Goal: Information Seeking & Learning: Learn about a topic

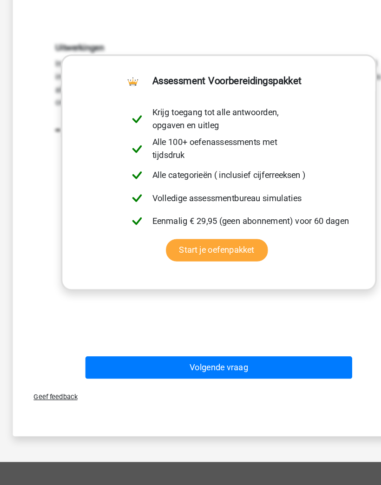
scroll to position [237, 0]
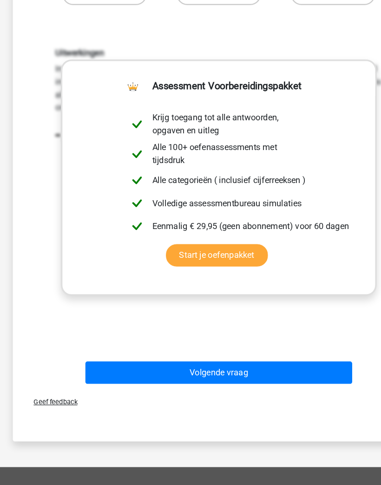
click at [268, 327] on button "Volgende vraag" at bounding box center [190, 325] width 233 height 20
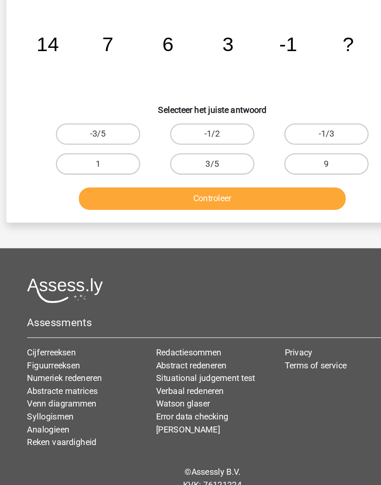
scroll to position [46, 0]
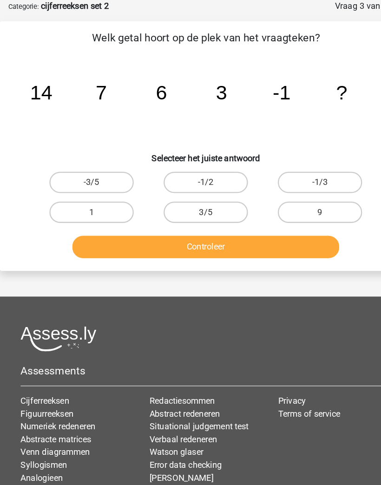
click at [304, 158] on label "-1/3" at bounding box center [289, 159] width 73 height 19
click at [296, 159] on input "-1/3" at bounding box center [293, 162] width 6 height 6
radio input "true"
click at [259, 212] on button "Controleer" at bounding box center [190, 215] width 233 height 20
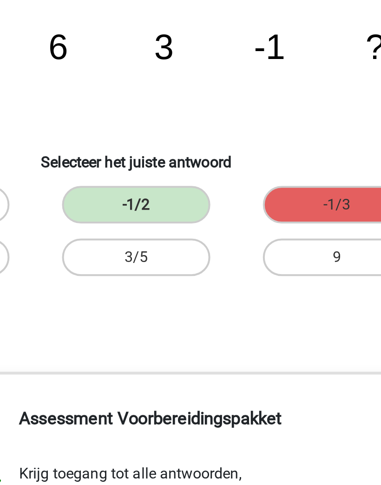
scroll to position [0, 0]
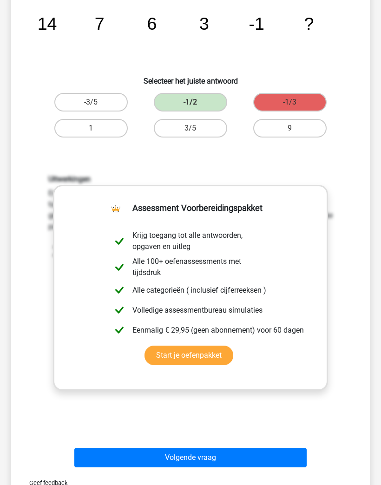
click at [137, 454] on button "Volgende vraag" at bounding box center [190, 458] width 233 height 20
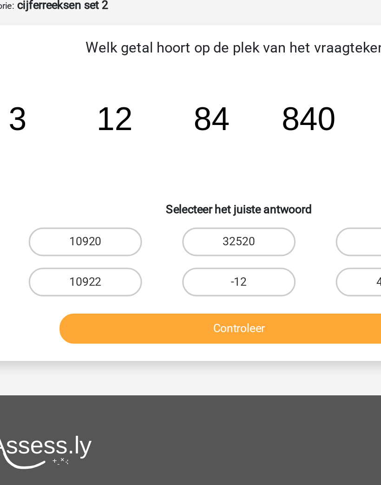
click at [54, 171] on label "10920" at bounding box center [90, 180] width 73 height 19
click at [91, 181] on input "10920" at bounding box center [94, 184] width 6 height 6
radio input "true"
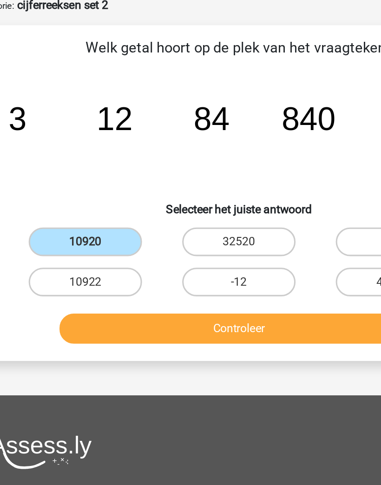
click at [216, 227] on button "Controleer" at bounding box center [190, 237] width 233 height 20
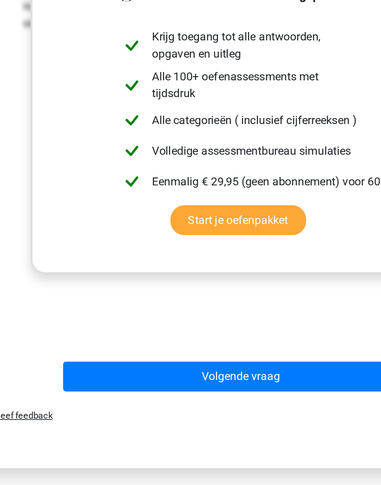
click at [215, 376] on button "Volgende vraag" at bounding box center [190, 386] width 233 height 20
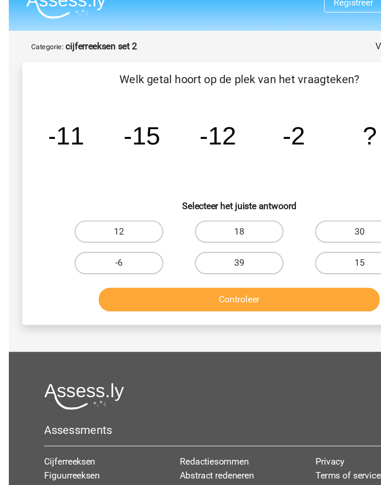
scroll to position [8, 0]
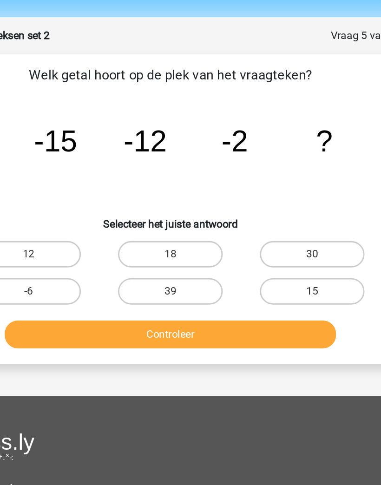
click at [253, 214] on label "15" at bounding box center [289, 223] width 73 height 19
click at [290, 223] on input "15" at bounding box center [293, 226] width 6 height 6
radio input "true"
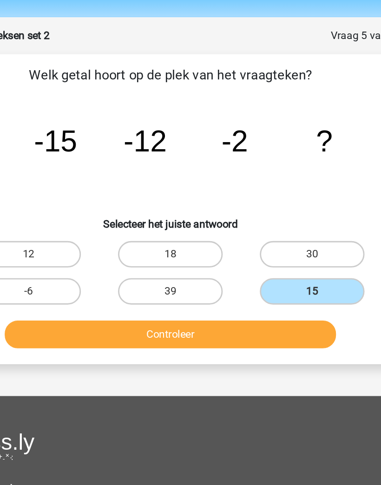
click at [193, 243] on button "Controleer" at bounding box center [190, 253] width 233 height 20
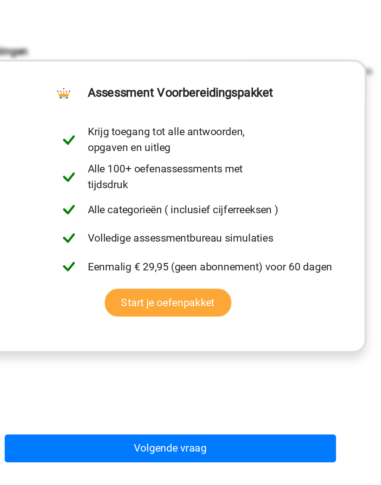
click at [77, 421] on button "Volgende vraag" at bounding box center [190, 431] width 233 height 20
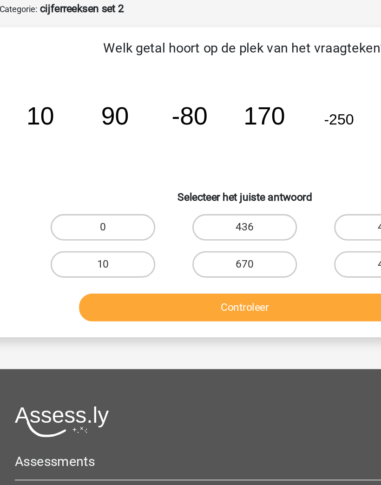
scroll to position [39, 0]
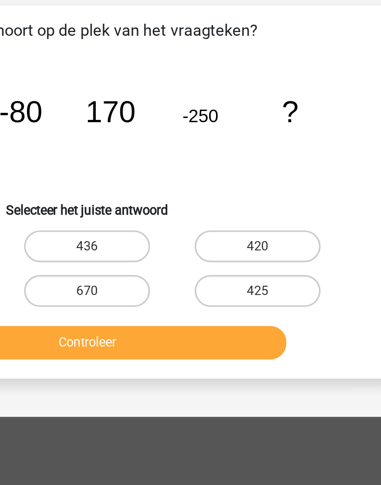
click at [253, 157] on label "420" at bounding box center [289, 166] width 73 height 19
click at [290, 166] on input "420" at bounding box center [293, 169] width 6 height 6
radio input "true"
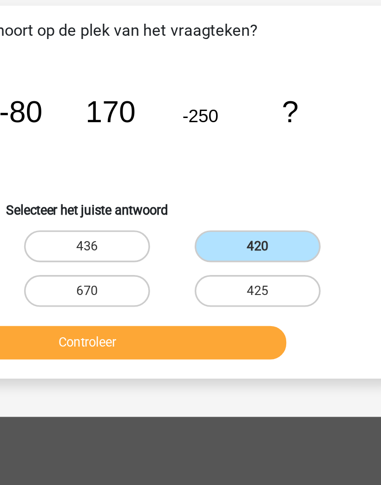
click at [74, 213] on button "Controleer" at bounding box center [190, 223] width 233 height 20
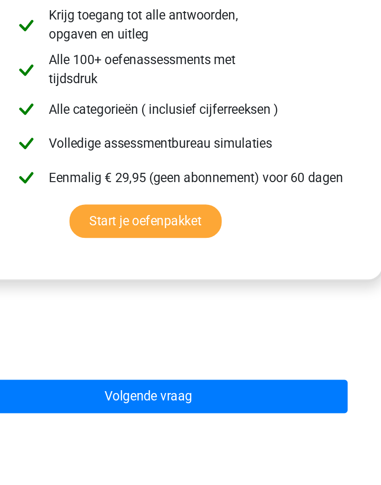
click at [74, 400] on button "Volgende vraag" at bounding box center [190, 410] width 233 height 20
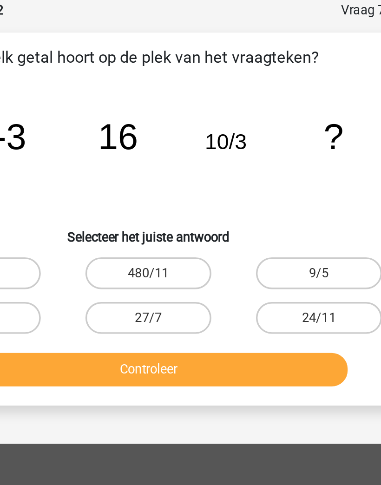
scroll to position [14, 0]
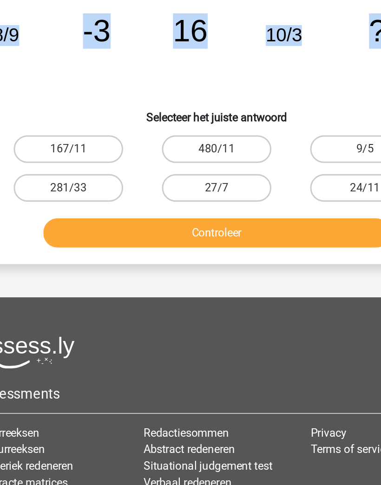
click at [210, 187] on div "Registreer Nederlands English" at bounding box center [190, 261] width 381 height 550
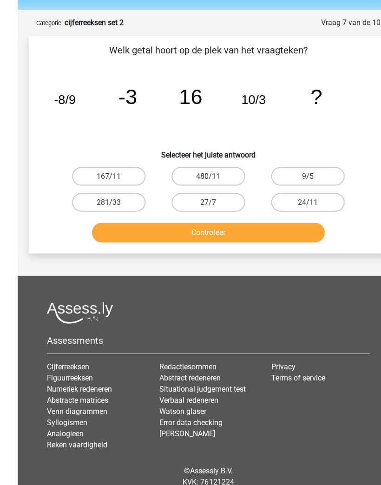
scroll to position [0, 0]
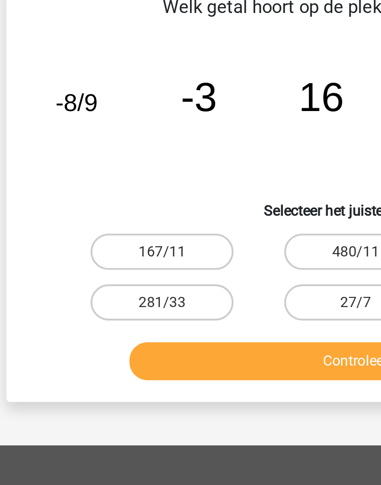
click at [57, 192] on div "167/11" at bounding box center [90, 205] width 99 height 26
click at [64, 196] on label "167/11" at bounding box center [90, 205] width 73 height 19
click at [91, 205] on input "167/11" at bounding box center [94, 208] width 6 height 6
radio input "true"
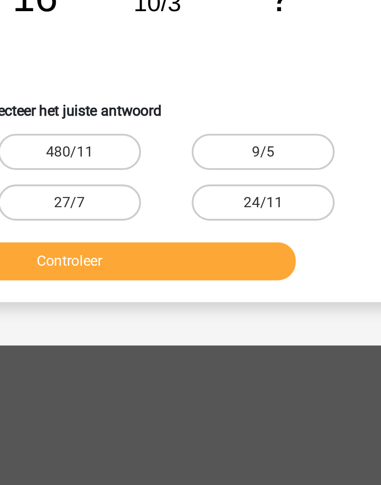
click at [253, 222] on label "24/11" at bounding box center [289, 231] width 73 height 19
click at [290, 231] on input "24/11" at bounding box center [293, 234] width 6 height 6
radio input "true"
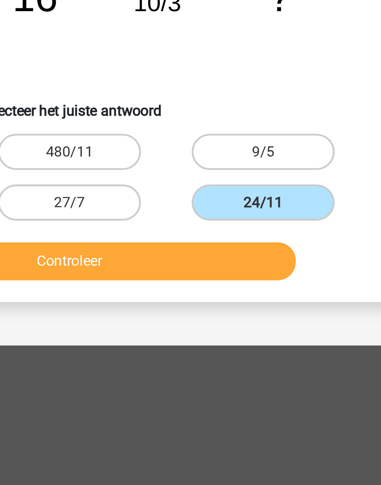
click at [145, 252] on button "Controleer" at bounding box center [190, 262] width 233 height 20
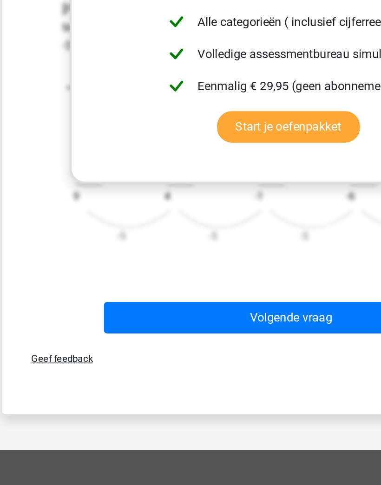
scroll to position [196, 0]
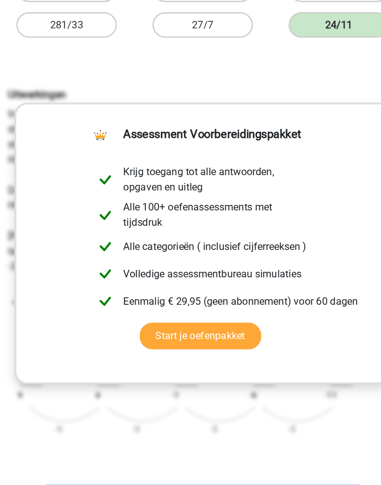
click at [145, 253] on link "Start je oefenpakket" at bounding box center [189, 263] width 89 height 20
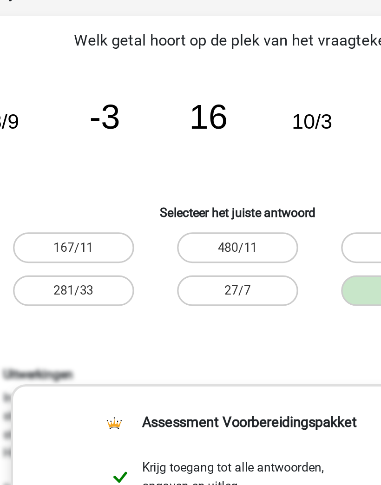
scroll to position [49, 0]
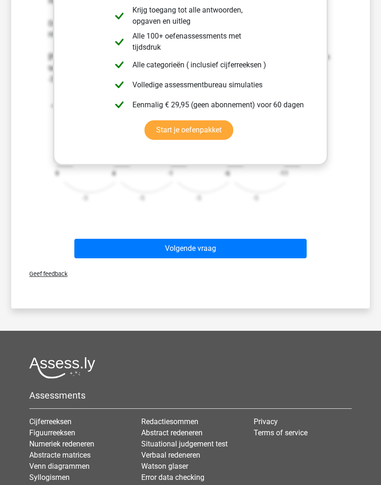
click at [289, 239] on button "Volgende vraag" at bounding box center [190, 249] width 233 height 20
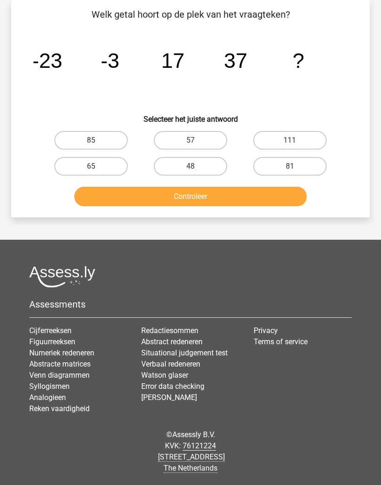
scroll to position [25, 0]
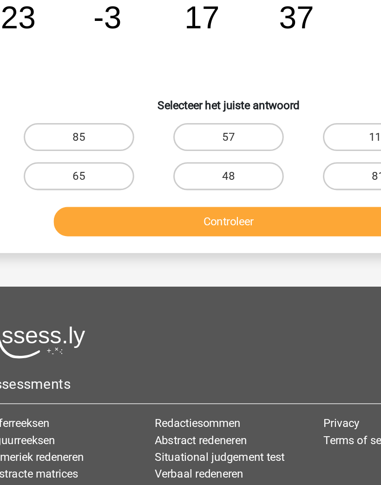
click at [175, 171] on label "57" at bounding box center [190, 180] width 73 height 19
click at [191, 181] on input "57" at bounding box center [194, 184] width 6 height 6
radio input "true"
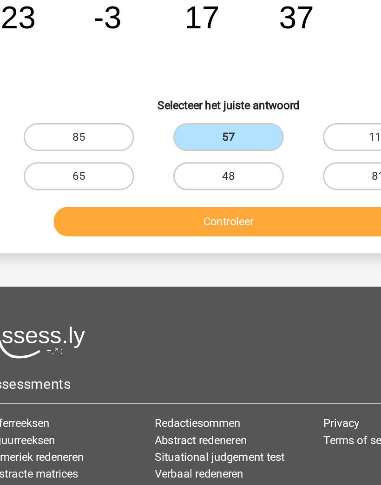
click at [200, 227] on button "Controleer" at bounding box center [190, 237] width 233 height 20
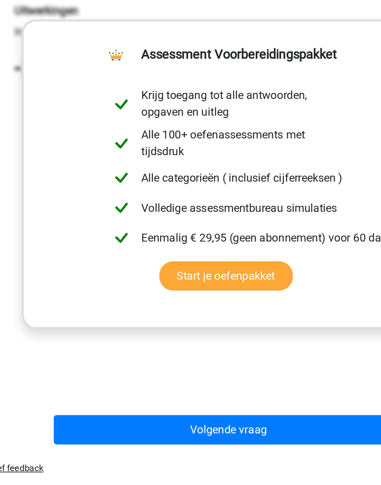
click at [220, 412] on button "Volgende vraag" at bounding box center [190, 422] width 233 height 20
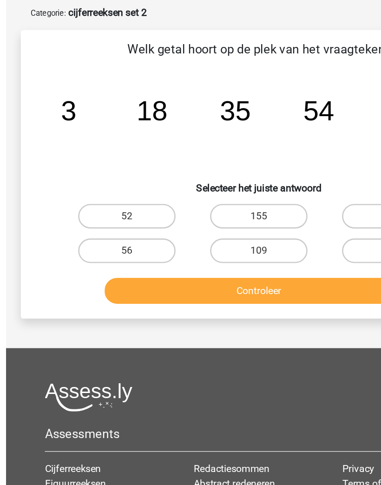
scroll to position [0, 0]
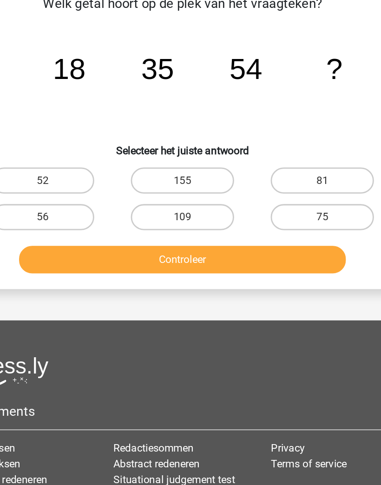
click at [253, 222] on label "75" at bounding box center [289, 231] width 73 height 19
click at [290, 231] on input "75" at bounding box center [293, 234] width 6 height 6
radio input "true"
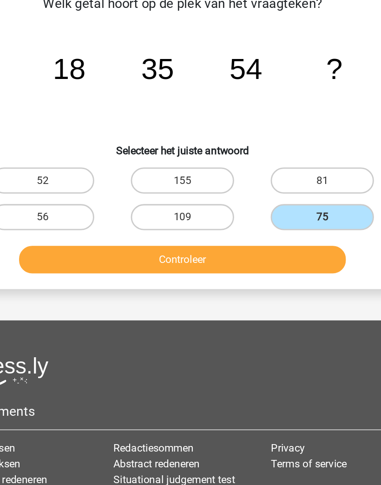
click at [227, 252] on button "Controleer" at bounding box center [190, 262] width 233 height 20
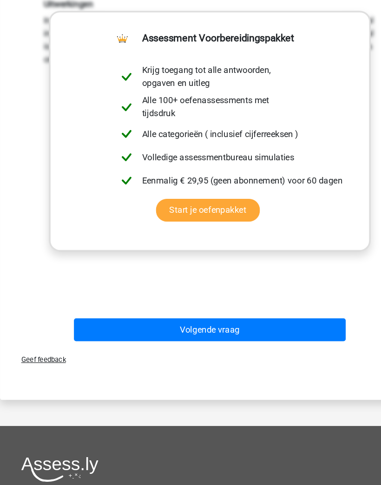
click at [269, 308] on button "Volgende vraag" at bounding box center [190, 318] width 233 height 20
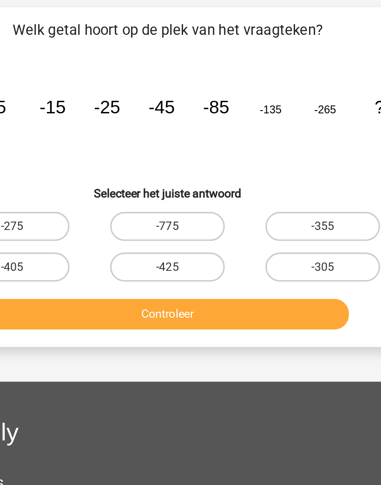
click at [253, 196] on label "-355" at bounding box center [289, 205] width 73 height 19
click at [290, 205] on input "-355" at bounding box center [293, 208] width 6 height 6
radio input "true"
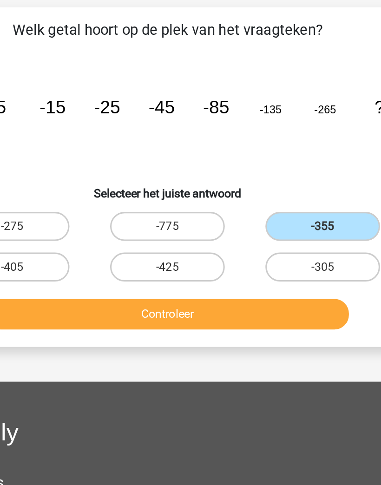
click at [206, 252] on button "Controleer" at bounding box center [190, 262] width 233 height 20
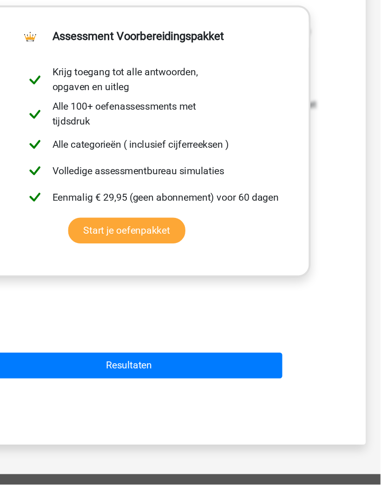
scroll to position [170, 0]
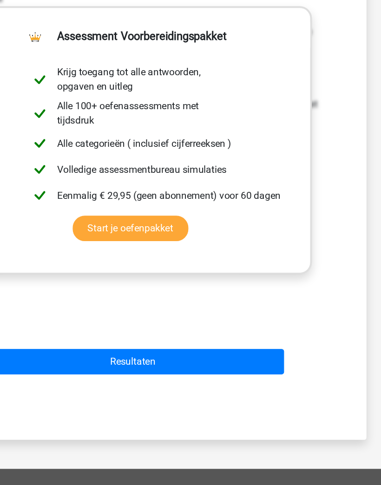
click at [207, 381] on button "Resultaten" at bounding box center [190, 391] width 233 height 20
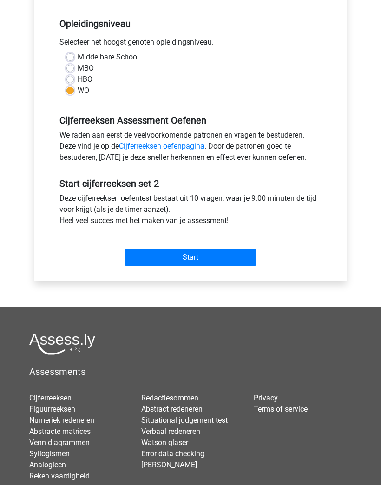
scroll to position [181, 0]
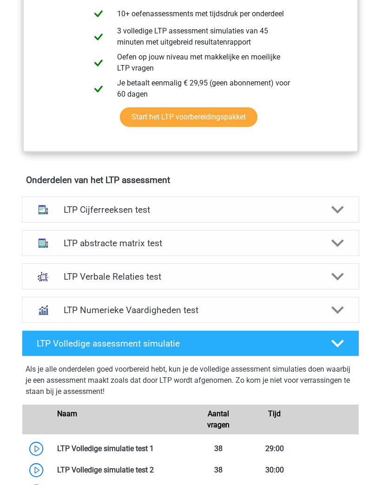
click at [66, 203] on div "LTP Cijferreeksen test" at bounding box center [190, 210] width 337 height 26
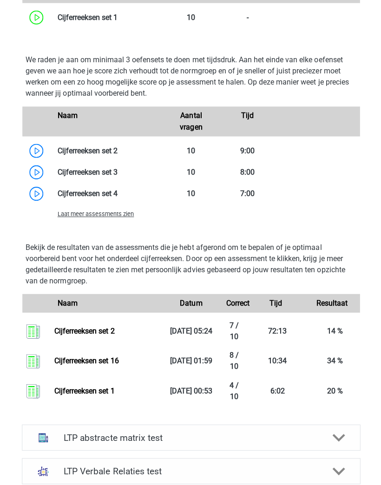
scroll to position [934, 0]
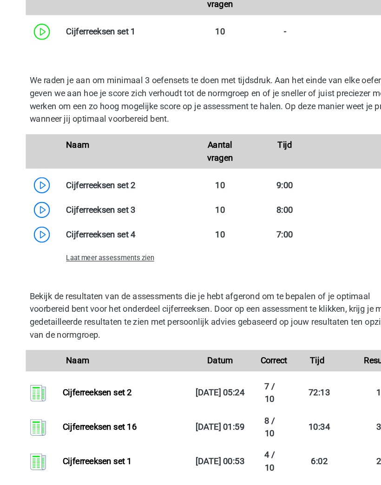
click at [117, 189] on link at bounding box center [117, 193] width 0 height 9
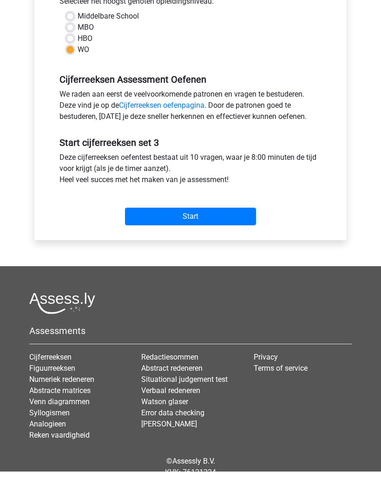
scroll to position [249, 0]
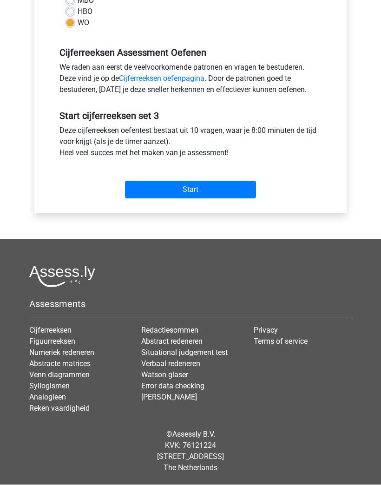
click at [153, 190] on input "Start" at bounding box center [190, 190] width 131 height 18
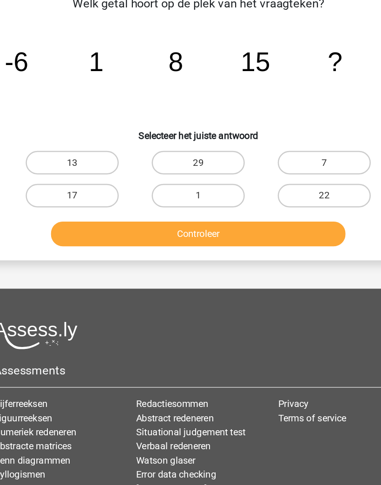
click at [273, 222] on label "22" at bounding box center [289, 231] width 73 height 19
click at [290, 231] on input "22" at bounding box center [293, 234] width 6 height 6
radio input "true"
click at [246, 252] on button "Controleer" at bounding box center [190, 262] width 233 height 20
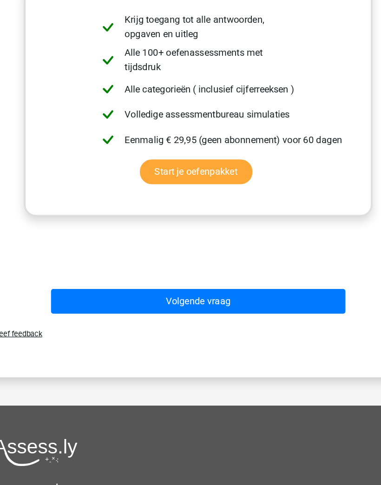
click at [257, 299] on button "Volgende vraag" at bounding box center [190, 309] width 233 height 20
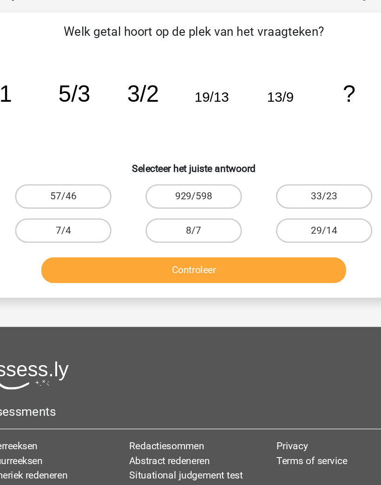
click at [261, 222] on label "29/14" at bounding box center [289, 231] width 73 height 19
click at [290, 231] on input "29/14" at bounding box center [293, 234] width 6 height 6
radio input "true"
click at [246, 252] on button "Controleer" at bounding box center [190, 262] width 233 height 20
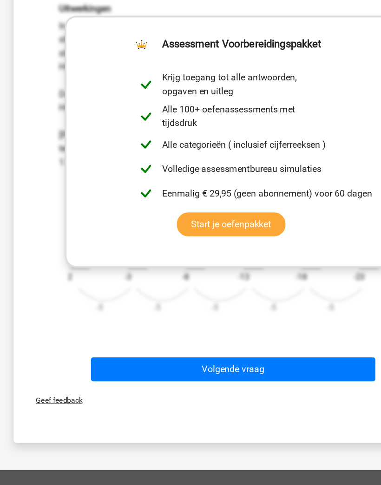
click at [263, 381] on button "Volgende vraag" at bounding box center [190, 391] width 233 height 20
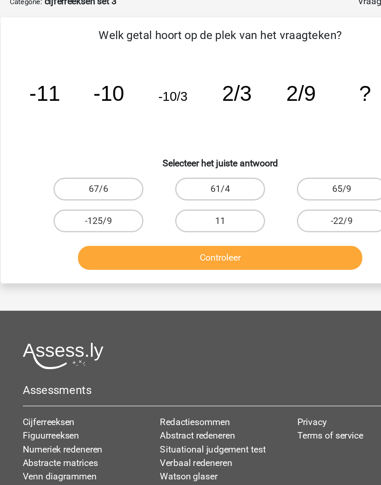
scroll to position [46, 0]
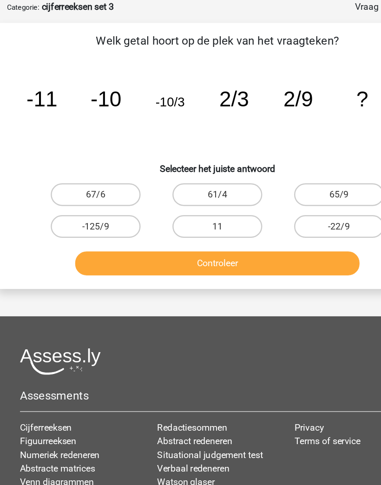
click at [65, 176] on label "-125/9" at bounding box center [90, 185] width 73 height 19
click at [91, 185] on input "-125/9" at bounding box center [94, 188] width 6 height 6
radio input "true"
click at [257, 213] on button "Controleer" at bounding box center [190, 215] width 233 height 20
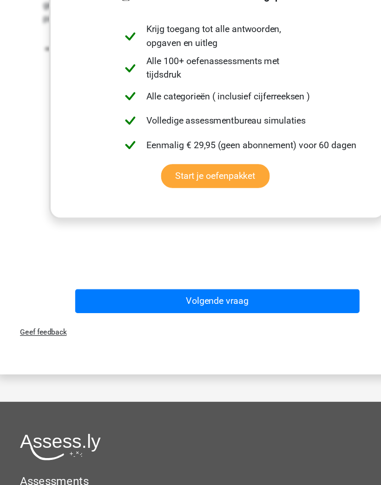
click at [264, 292] on button "Volgende vraag" at bounding box center [190, 302] width 233 height 20
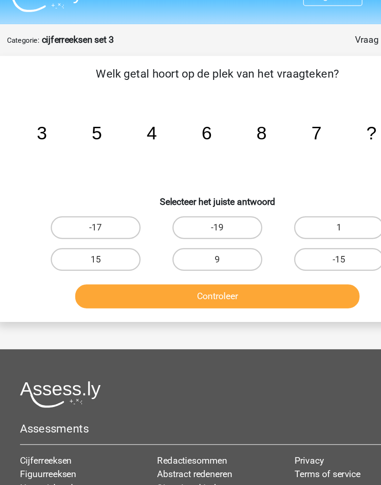
scroll to position [0, 0]
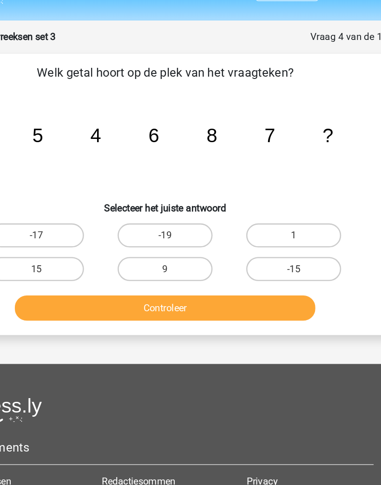
click at [54, 222] on label "15" at bounding box center [90, 231] width 73 height 19
click at [91, 231] on input "15" at bounding box center [94, 234] width 6 height 6
radio input "true"
click at [221, 252] on button "Controleer" at bounding box center [190, 262] width 233 height 20
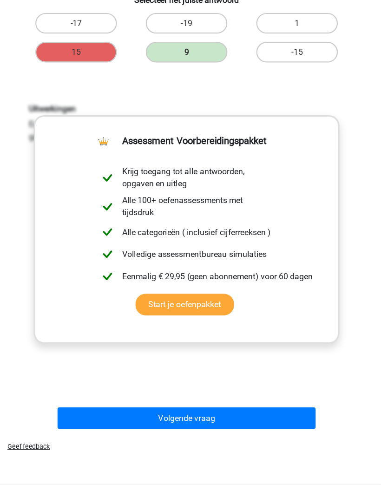
click at [254, 379] on button "Volgende vraag" at bounding box center [190, 389] width 233 height 20
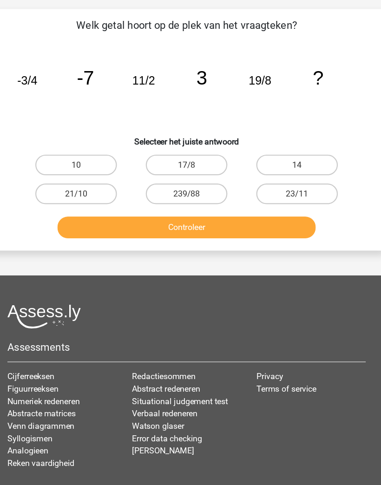
scroll to position [46, 0]
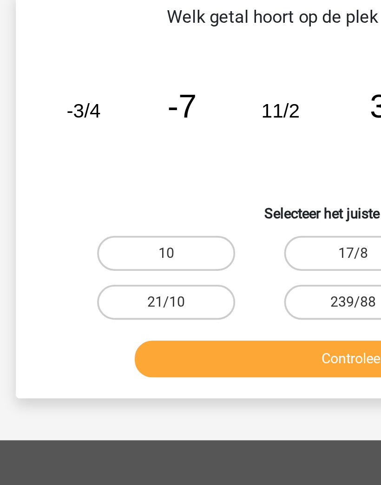
click at [167, 206] on button "Controleer" at bounding box center [190, 216] width 233 height 20
click at [61, 150] on label "10" at bounding box center [90, 159] width 73 height 19
click at [91, 159] on input "10" at bounding box center [94, 162] width 6 height 6
radio input "true"
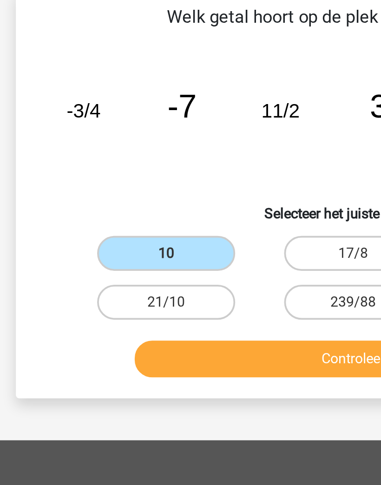
click at [64, 150] on label "10" at bounding box center [90, 159] width 73 height 19
click at [91, 159] on input "10" at bounding box center [94, 162] width 6 height 6
click at [171, 206] on button "Controleer" at bounding box center [190, 216] width 233 height 20
click at [173, 206] on button "Controleer" at bounding box center [190, 216] width 233 height 20
click at [176, 206] on button "Controleer" at bounding box center [190, 216] width 233 height 20
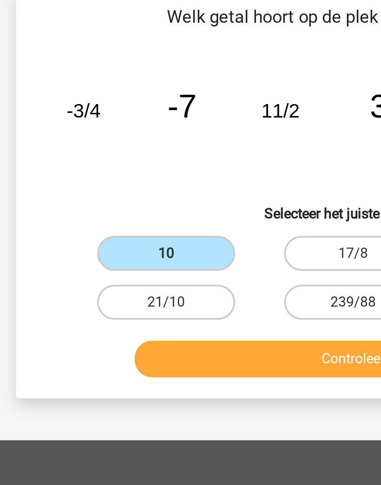
click at [66, 176] on label "21/10" at bounding box center [90, 185] width 73 height 19
click at [91, 185] on input "21/10" at bounding box center [94, 188] width 6 height 6
radio input "true"
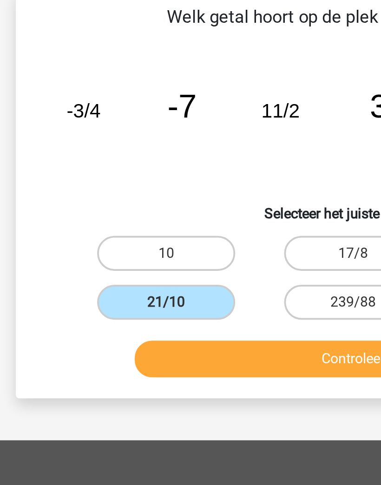
click at [175, 206] on button "Controleer" at bounding box center [190, 216] width 233 height 20
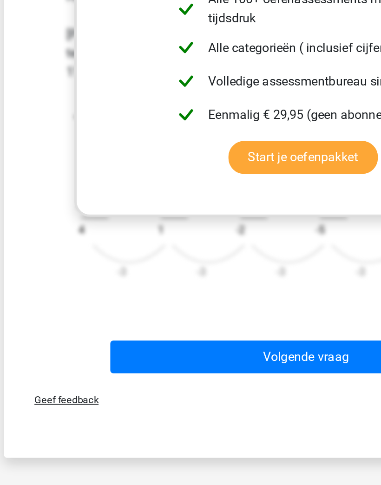
click at [191, 375] on button "Volgende vraag" at bounding box center [190, 385] width 233 height 20
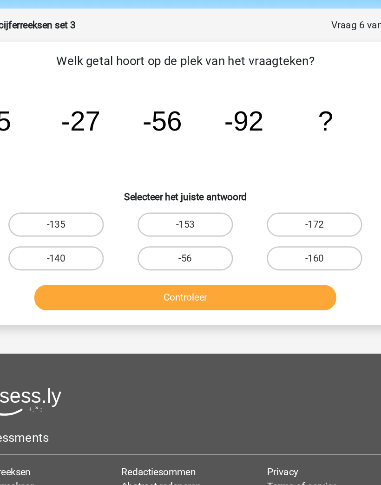
scroll to position [29, 0]
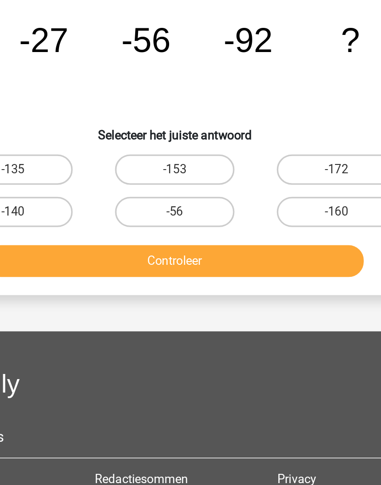
click at [54, 167] on label "-135" at bounding box center [90, 176] width 73 height 19
click at [91, 177] on input "-135" at bounding box center [94, 180] width 6 height 6
radio input "true"
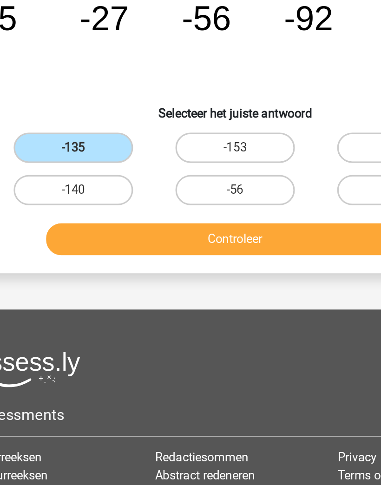
click at [195, 223] on button "Controleer" at bounding box center [190, 233] width 233 height 20
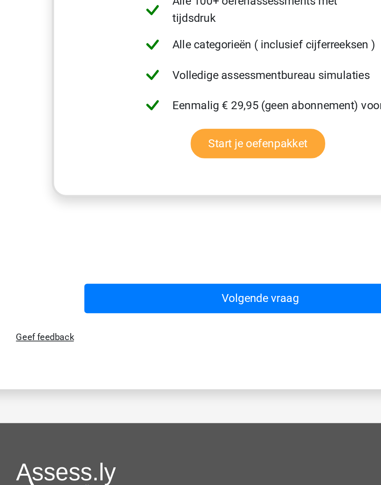
click at [204, 352] on button "Volgende vraag" at bounding box center [190, 362] width 233 height 20
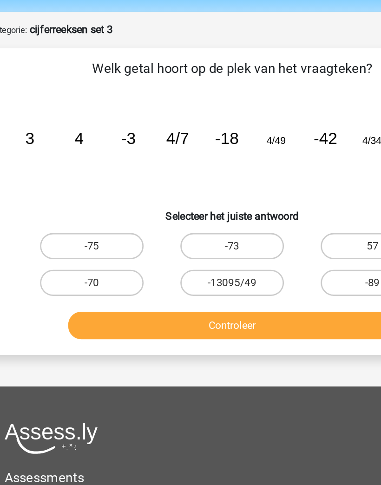
scroll to position [0, 0]
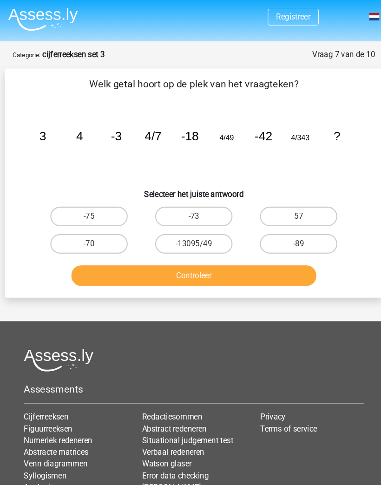
click at [290, 231] on input "-89" at bounding box center [293, 234] width 6 height 6
radio input "true"
click at [287, 261] on button "Controleer" at bounding box center [190, 262] width 233 height 20
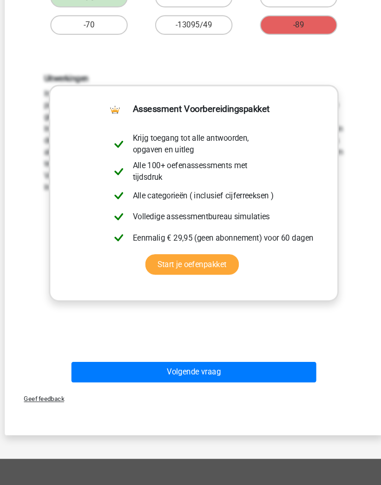
click at [272, 349] on button "Volgende vraag" at bounding box center [190, 353] width 233 height 20
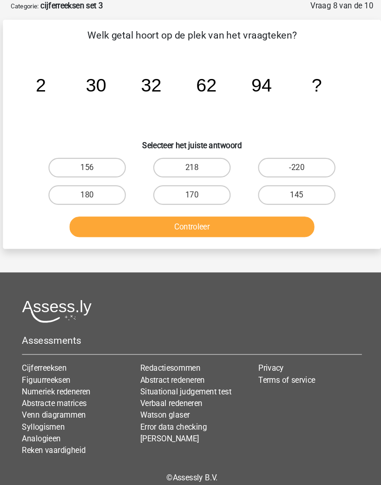
scroll to position [50, 0]
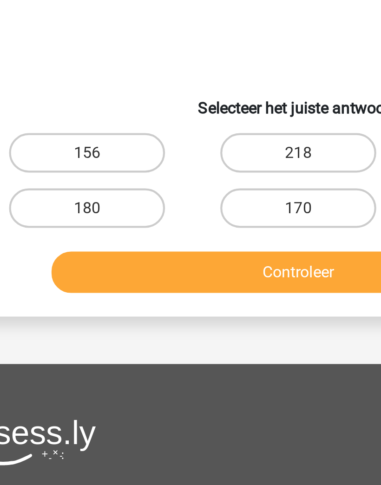
click at [91, 156] on input "156" at bounding box center [94, 159] width 6 height 6
radio input "true"
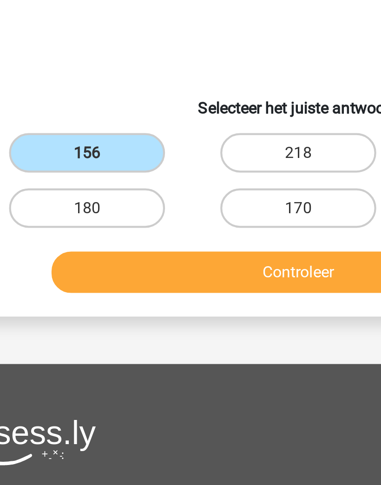
click at [146, 202] on button "Controleer" at bounding box center [190, 212] width 233 height 20
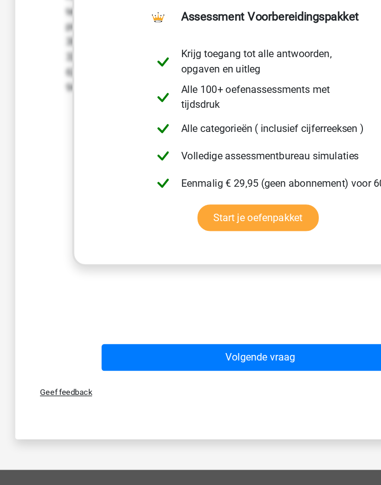
click at [233, 353] on button "Volgende vraag" at bounding box center [190, 363] width 233 height 20
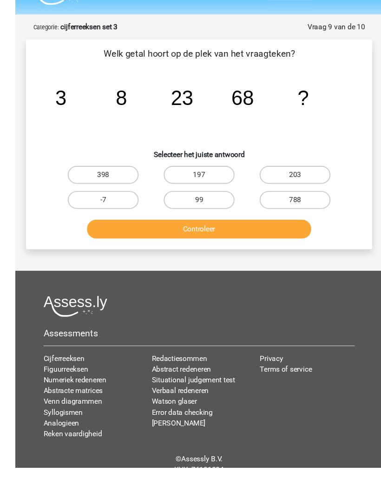
scroll to position [31, 0]
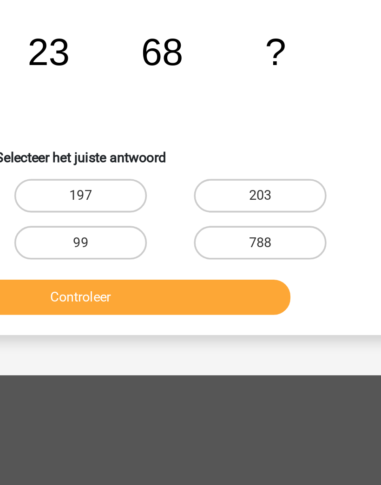
click at [253, 165] on label "203" at bounding box center [289, 174] width 73 height 19
click at [290, 175] on input "203" at bounding box center [293, 178] width 6 height 6
radio input "true"
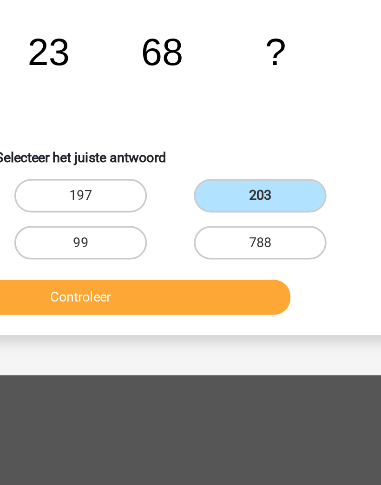
click at [88, 221] on button "Controleer" at bounding box center [190, 231] width 233 height 20
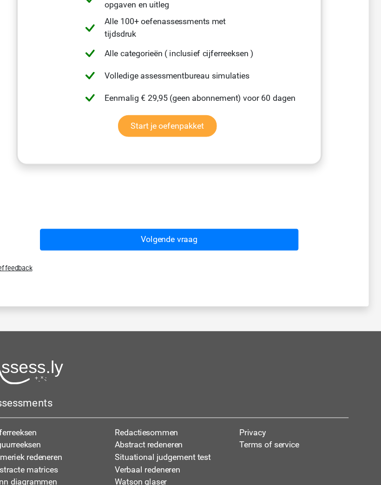
scroll to position [358, 0]
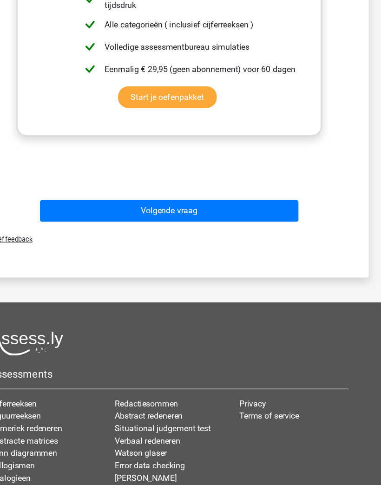
click at [242, 193] on button "Volgende vraag" at bounding box center [190, 203] width 233 height 20
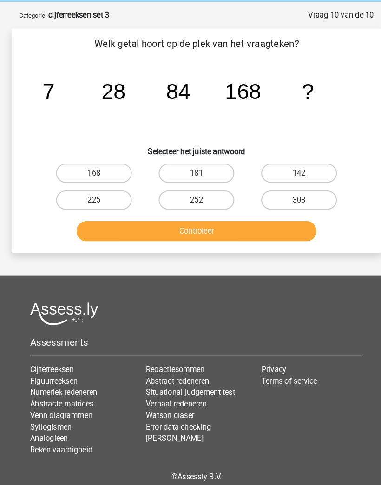
scroll to position [39, 0]
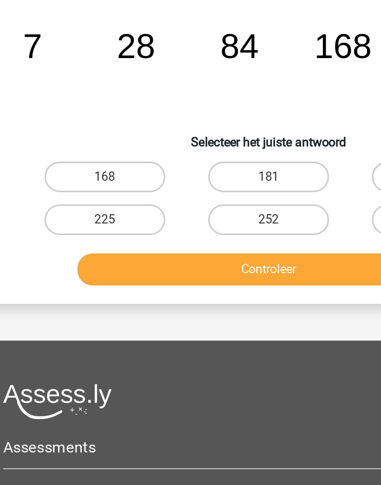
click at [54, 157] on label "168" at bounding box center [90, 166] width 73 height 19
click at [91, 166] on input "168" at bounding box center [94, 169] width 6 height 6
radio input "true"
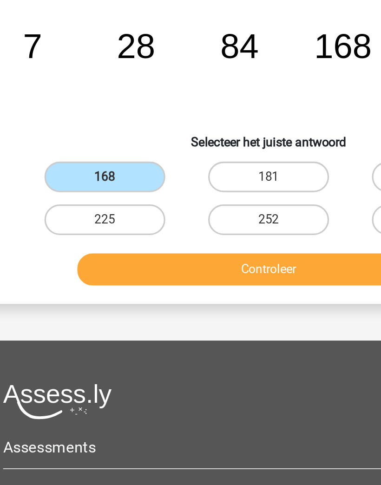
click at [74, 212] on button "Controleer" at bounding box center [190, 222] width 233 height 20
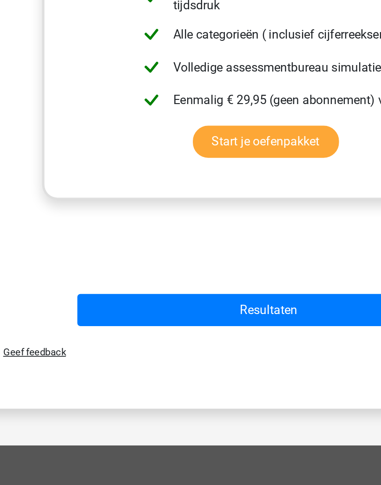
scroll to position [223, 0]
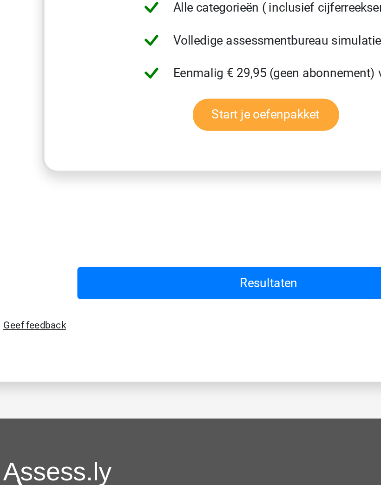
click at [193, 328] on button "Resultaten" at bounding box center [190, 338] width 233 height 20
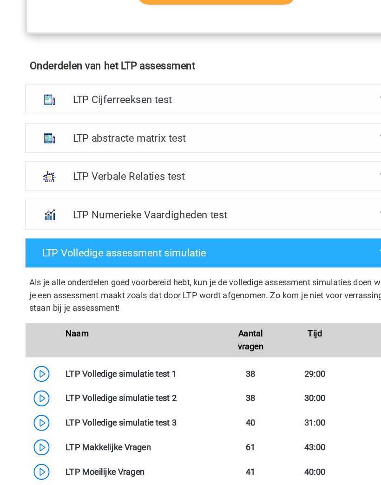
scroll to position [577, 0]
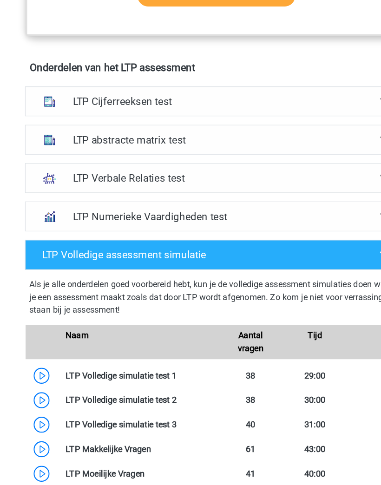
click at [51, 89] on img at bounding box center [43, 89] width 20 height 20
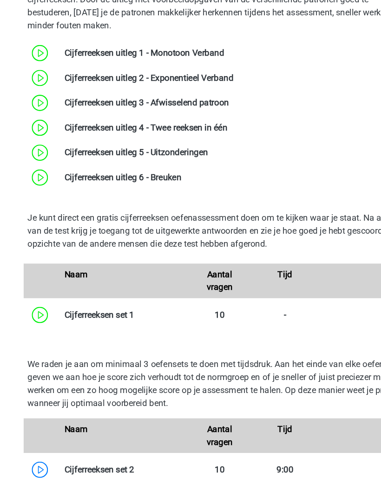
scroll to position [634, 0]
click at [158, 216] on link at bounding box center [158, 220] width 0 height 9
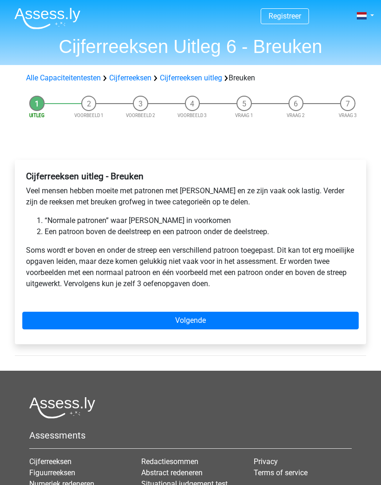
click at [308, 312] on link "Volgende" at bounding box center [190, 321] width 336 height 18
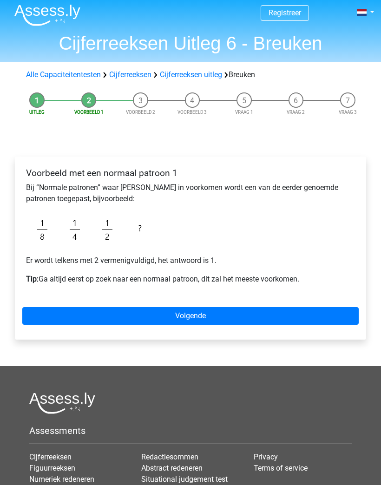
scroll to position [3, 0]
click at [305, 313] on link "Volgende" at bounding box center [190, 316] width 336 height 18
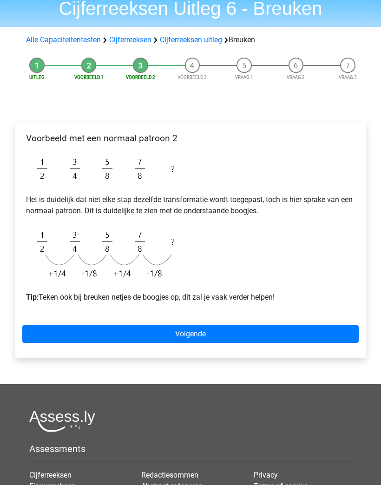
scroll to position [112, 0]
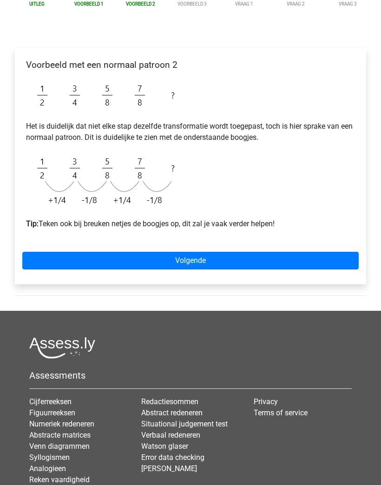
click at [315, 260] on link "Volgende" at bounding box center [190, 261] width 336 height 18
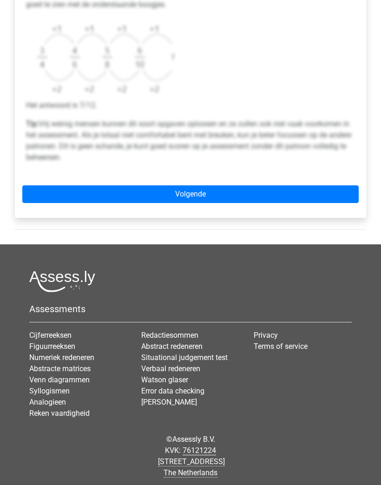
scroll to position [381, 0]
click at [301, 195] on link "Volgende" at bounding box center [190, 194] width 336 height 18
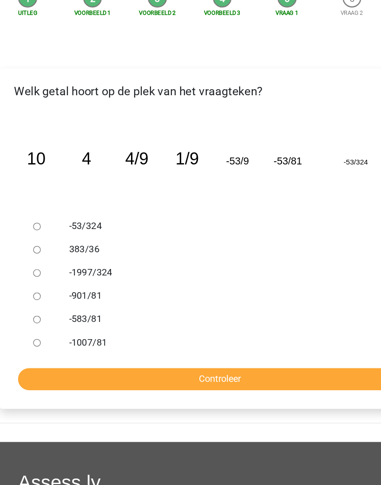
scroll to position [43, 0]
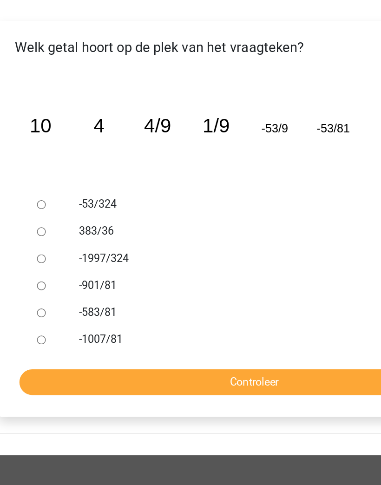
click at [41, 259] on input "383/36" at bounding box center [44, 262] width 6 height 6
radio input "true"
click at [213, 356] on input "Controleer" at bounding box center [190, 365] width 322 height 18
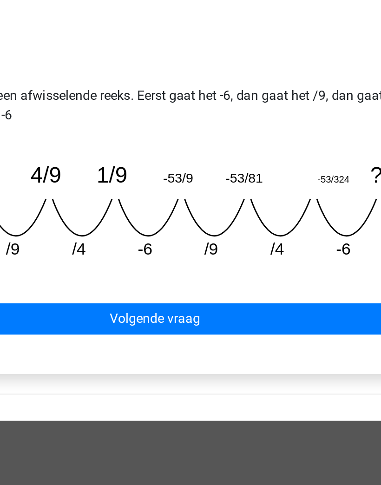
scroll to position [185, 0]
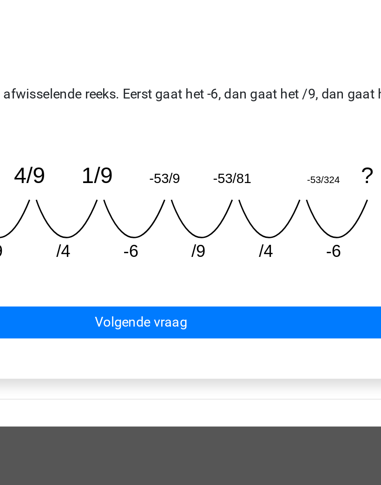
click at [177, 362] on link "Volgende vraag" at bounding box center [190, 371] width 322 height 18
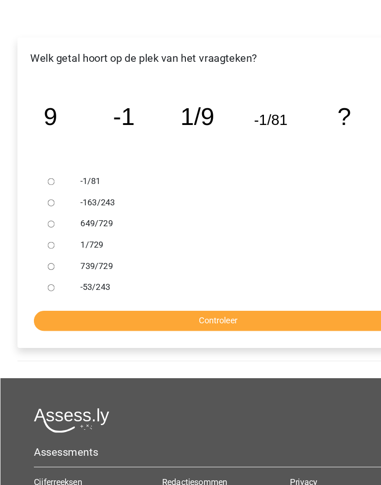
scroll to position [104, 0]
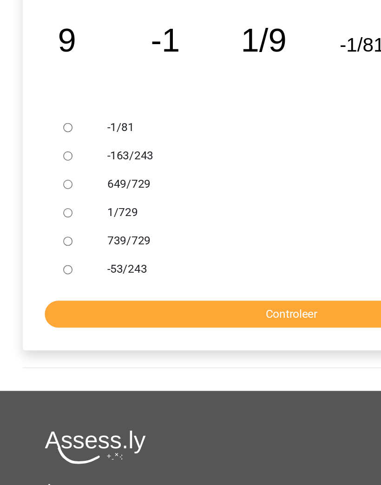
click at [45, 235] on input "1/729" at bounding box center [44, 238] width 6 height 6
radio input "true"
click at [207, 295] on input "Controleer" at bounding box center [190, 304] width 322 height 18
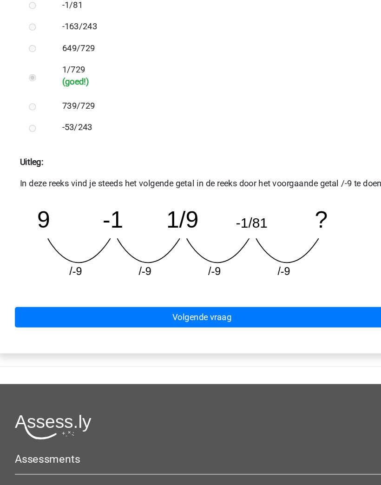
scroll to position [277, 0]
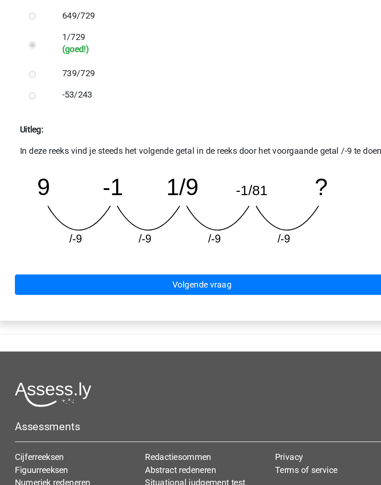
click at [263, 269] on link "Volgende vraag" at bounding box center [190, 278] width 322 height 18
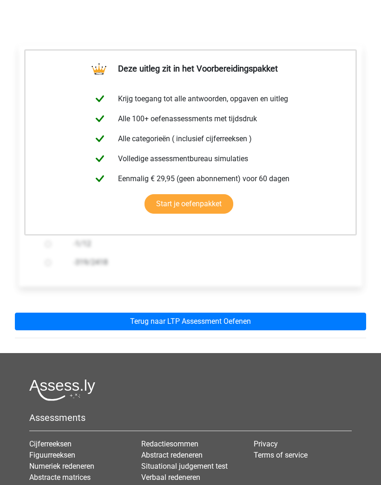
scroll to position [132, 0]
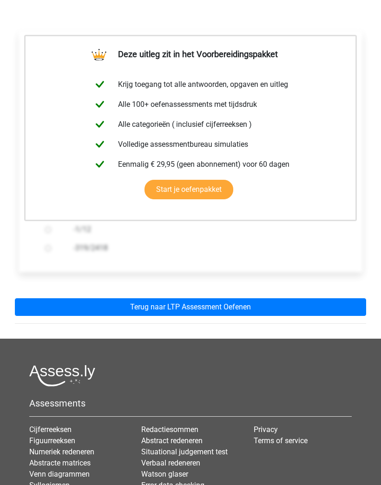
click at [308, 305] on link "Terug naar LTP Assessment Oefenen" at bounding box center [190, 308] width 351 height 18
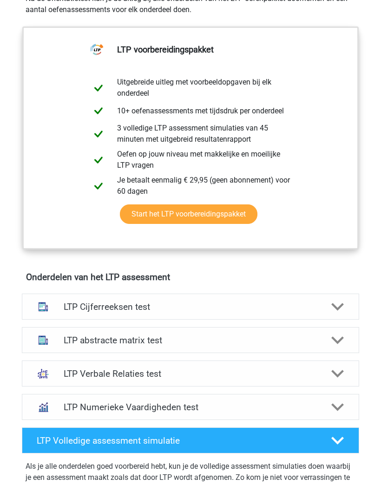
click at [322, 294] on div "LTP Cijferreeksen test" at bounding box center [190, 307] width 337 height 26
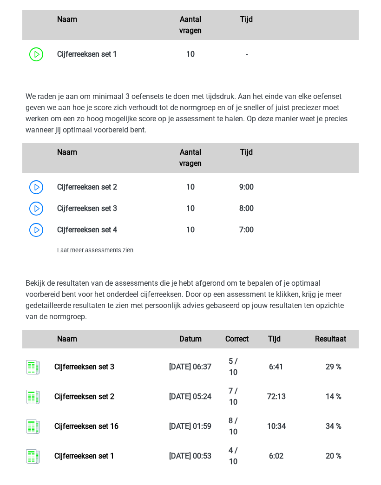
scroll to position [919, 0]
click at [117, 231] on link at bounding box center [117, 229] width 0 height 9
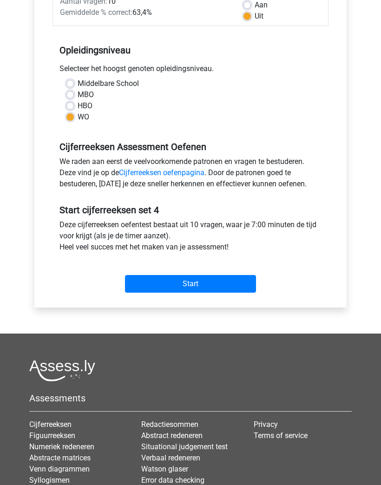
scroll to position [168, 0]
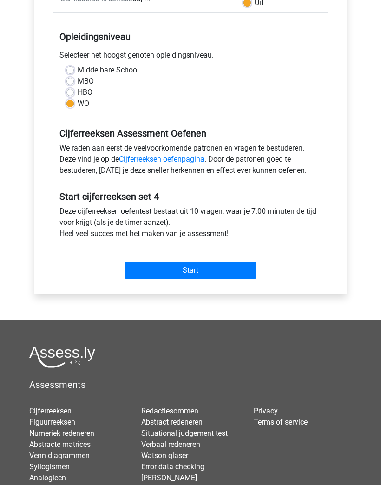
click at [251, 278] on input "Start" at bounding box center [190, 271] width 131 height 18
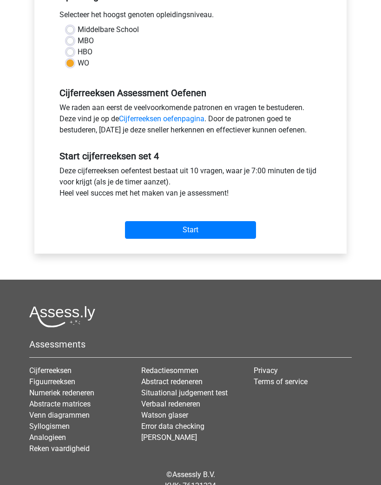
scroll to position [209, 0]
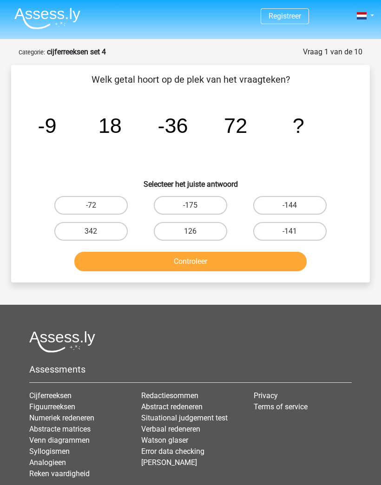
click at [320, 204] on label "-144" at bounding box center [289, 205] width 73 height 19
click at [296, 205] on input "-144" at bounding box center [293, 208] width 6 height 6
radio input "true"
click at [278, 270] on button "Controleer" at bounding box center [190, 262] width 233 height 20
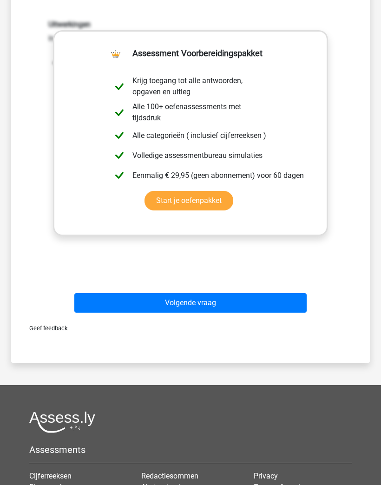
click at [295, 299] on button "Volgende vraag" at bounding box center [190, 303] width 233 height 20
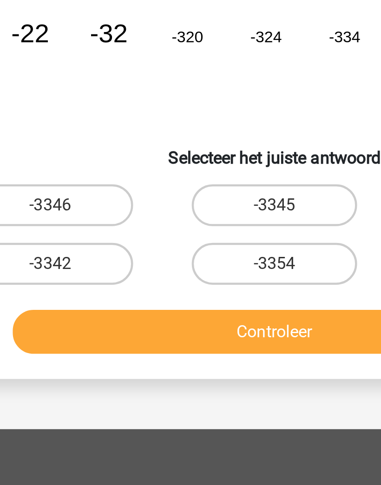
click at [154, 197] on label "-3354" at bounding box center [190, 206] width 73 height 19
click at [191, 207] on input "-3354" at bounding box center [194, 210] width 6 height 6
radio input "true"
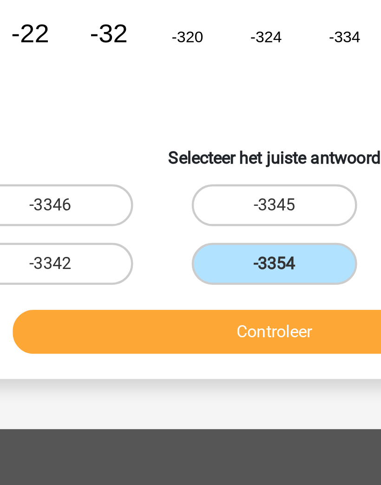
click at [145, 227] on button "Controleer" at bounding box center [190, 237] width 233 height 20
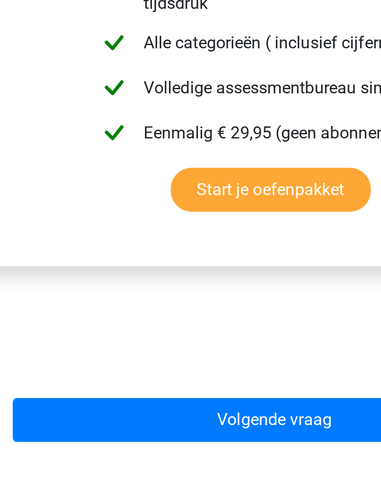
scroll to position [162, 0]
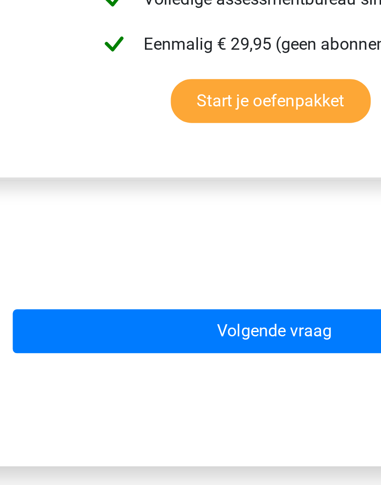
click at [153, 389] on button "Volgende vraag" at bounding box center [190, 399] width 233 height 20
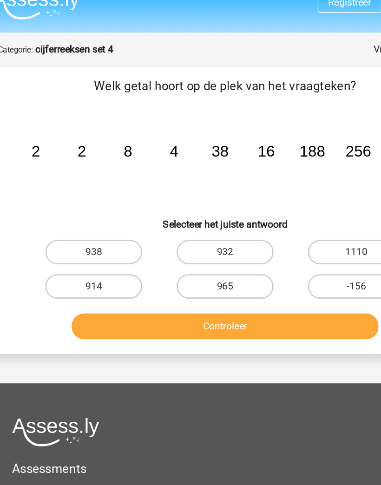
scroll to position [0, 0]
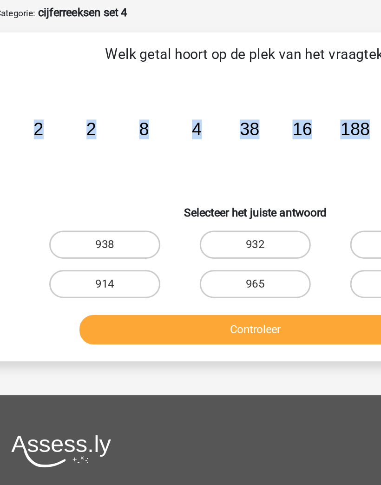
click at [54, 196] on label "938" at bounding box center [90, 205] width 73 height 19
click at [91, 205] on input "938" at bounding box center [94, 208] width 6 height 6
radio input "true"
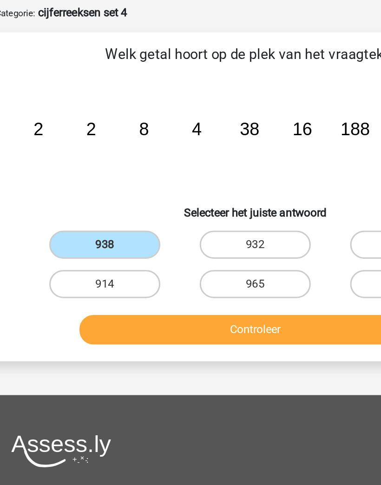
click at [206, 252] on button "Controleer" at bounding box center [190, 262] width 233 height 20
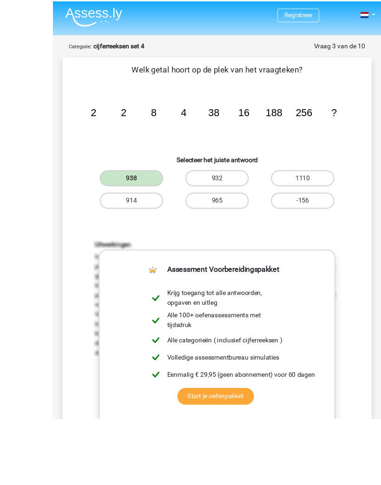
scroll to position [70, 0]
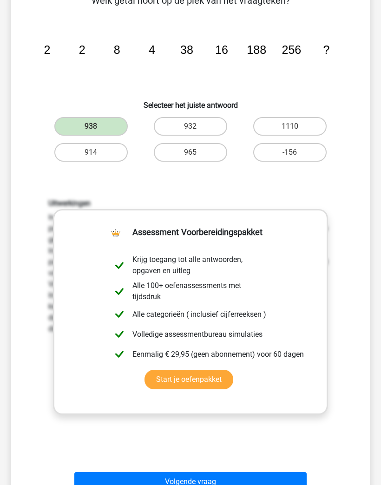
click at [288, 472] on button "Volgende vraag" at bounding box center [190, 482] width 233 height 20
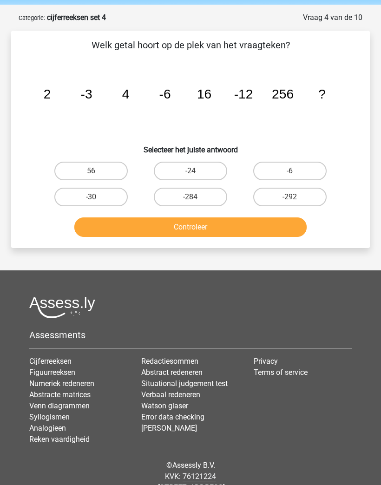
scroll to position [46, 0]
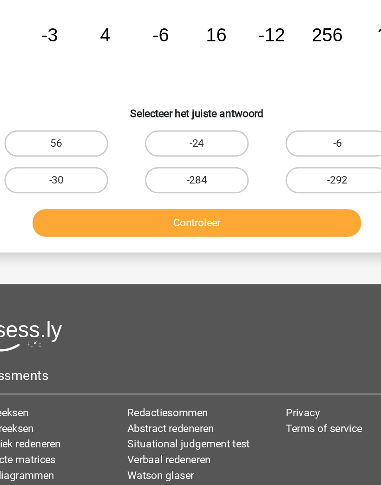
click at [154, 150] on label "-24" at bounding box center [190, 159] width 73 height 19
click at [191, 159] on input "-24" at bounding box center [194, 162] width 6 height 6
radio input "true"
click at [111, 206] on button "Controleer" at bounding box center [190, 216] width 233 height 20
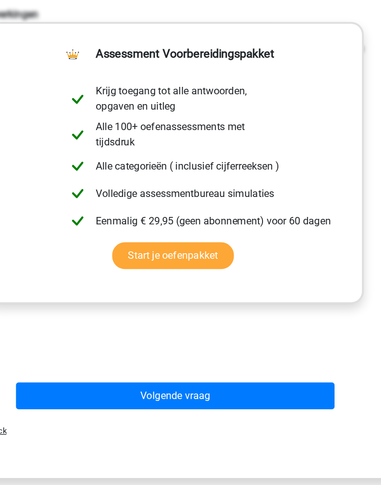
click at [217, 381] on button "Volgende vraag" at bounding box center [190, 391] width 233 height 20
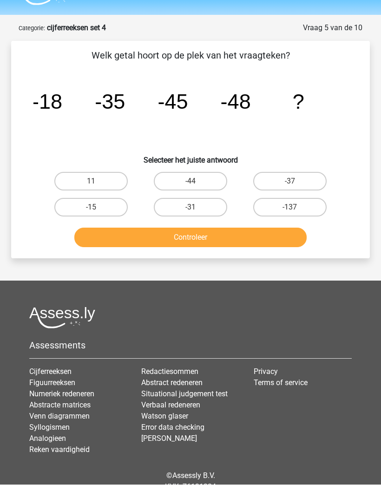
scroll to position [21, 0]
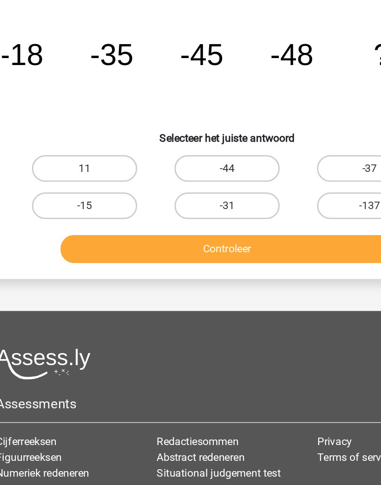
click at [180, 201] on label "-31" at bounding box center [190, 210] width 73 height 19
click at [191, 210] on input "-31" at bounding box center [194, 213] width 6 height 6
radio input "true"
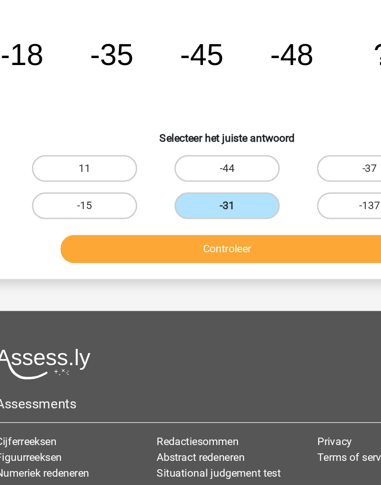
click at [210, 230] on button "Controleer" at bounding box center [190, 240] width 233 height 20
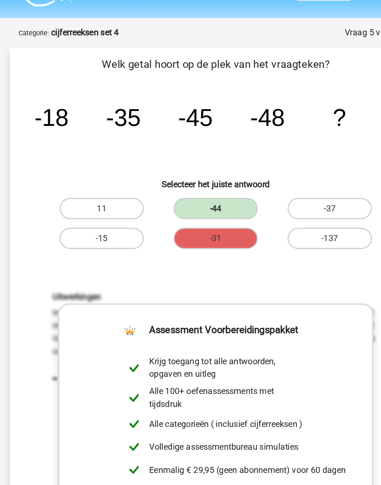
scroll to position [0, 0]
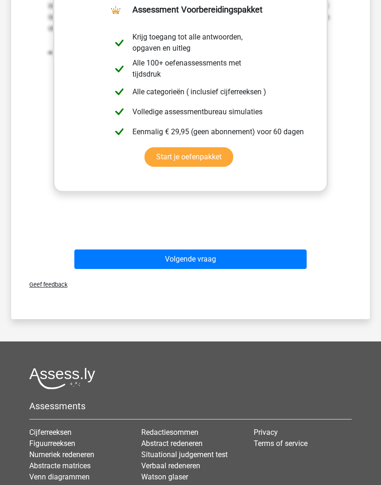
click at [278, 253] on button "Volgende vraag" at bounding box center [190, 260] width 233 height 20
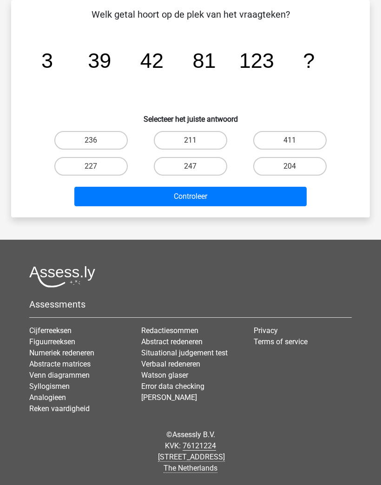
scroll to position [25, 0]
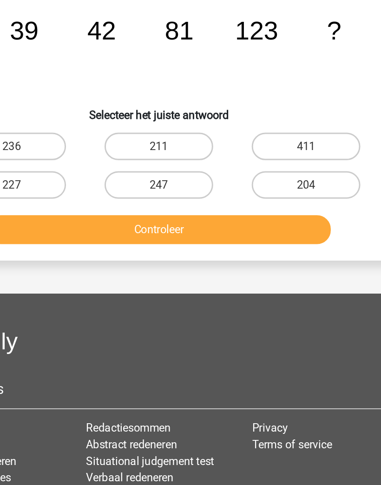
click at [253, 197] on label "204" at bounding box center [289, 206] width 73 height 19
click at [290, 207] on input "204" at bounding box center [293, 210] width 6 height 6
radio input "true"
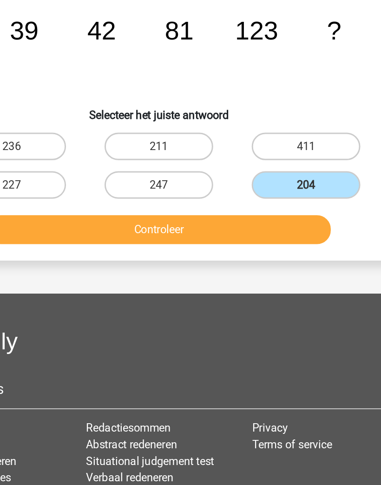
click at [203, 227] on button "Controleer" at bounding box center [190, 237] width 233 height 20
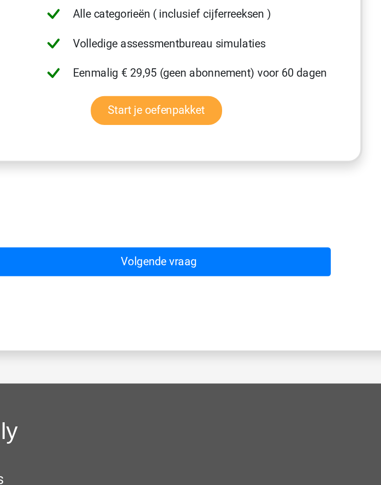
click at [206, 297] on button "Volgende vraag" at bounding box center [190, 307] width 233 height 20
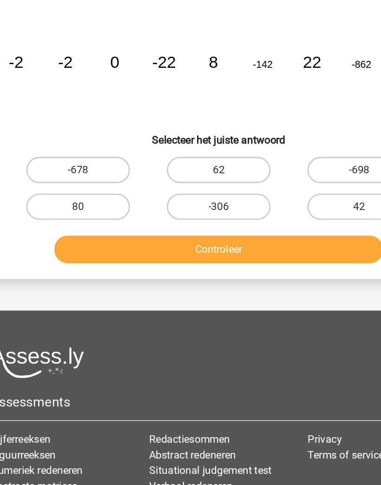
scroll to position [0, 0]
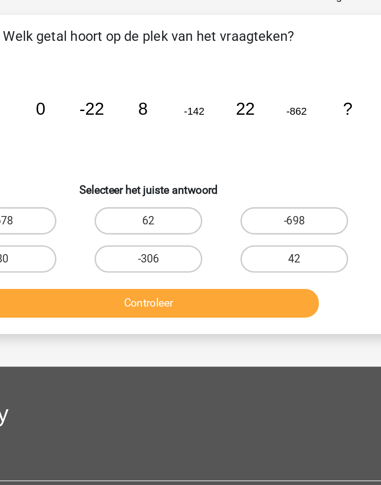
click at [253, 222] on label "42" at bounding box center [289, 231] width 73 height 19
click at [290, 231] on input "42" at bounding box center [293, 234] width 6 height 6
radio input "true"
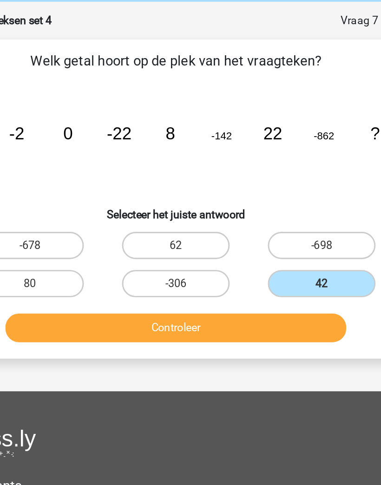
click at [136, 252] on button "Controleer" at bounding box center [190, 262] width 233 height 20
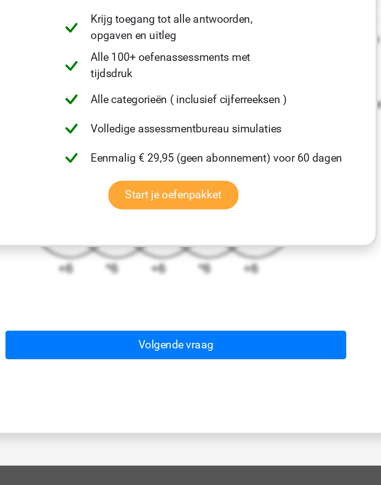
click at [103, 353] on button "Volgende vraag" at bounding box center [190, 363] width 233 height 20
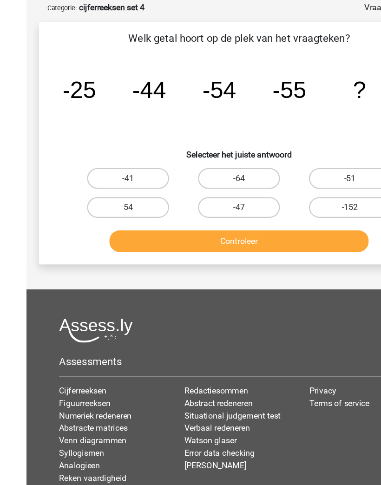
scroll to position [44, 0]
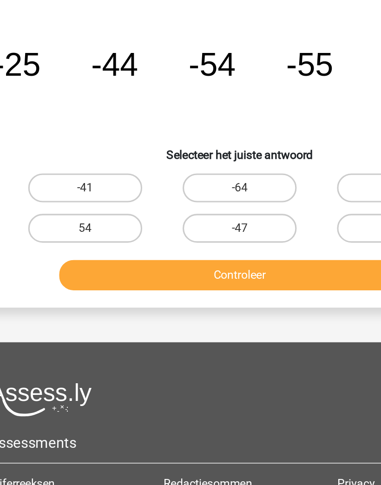
click at [180, 178] on label "-47" at bounding box center [190, 187] width 73 height 19
click at [191, 187] on input "-47" at bounding box center [194, 190] width 6 height 6
radio input "true"
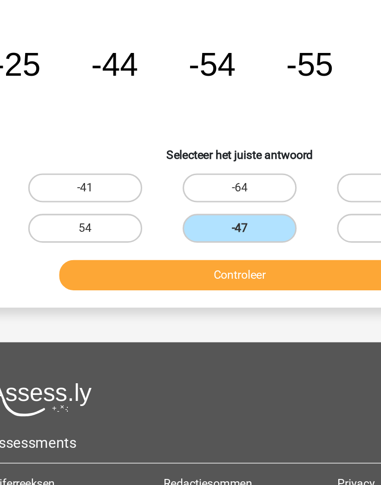
click at [197, 208] on button "Controleer" at bounding box center [190, 218] width 233 height 20
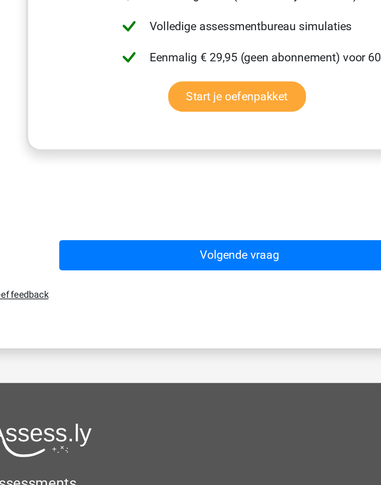
click at [221, 302] on button "Volgende vraag" at bounding box center [190, 312] width 233 height 20
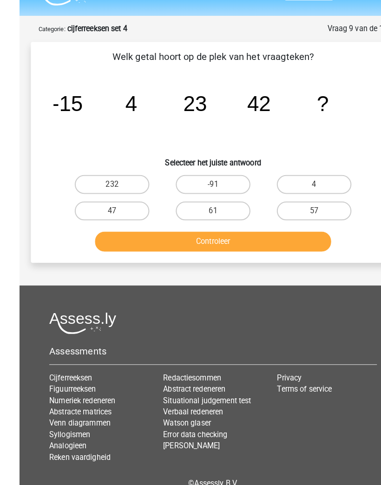
scroll to position [33, 0]
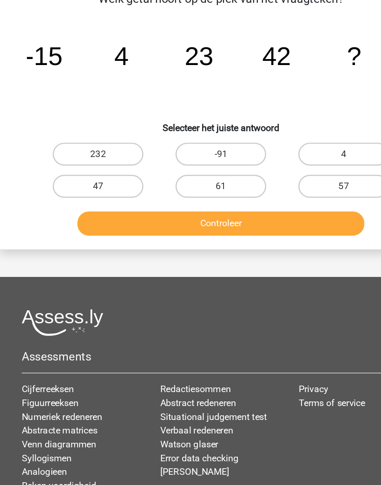
click at [163, 190] on label "61" at bounding box center [190, 199] width 73 height 19
click at [191, 199] on input "61" at bounding box center [194, 202] width 6 height 6
radio input "true"
click at [165, 190] on label "61" at bounding box center [190, 199] width 73 height 19
click at [191, 199] on input "61" at bounding box center [194, 202] width 6 height 6
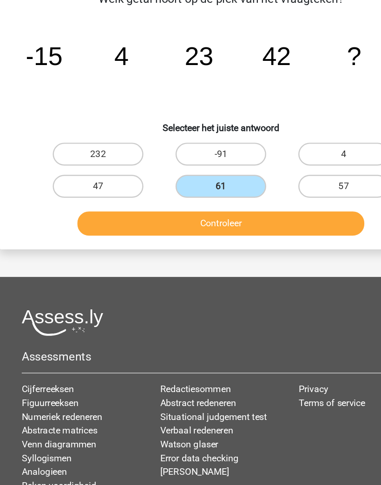
click at [256, 219] on button "Controleer" at bounding box center [190, 229] width 233 height 20
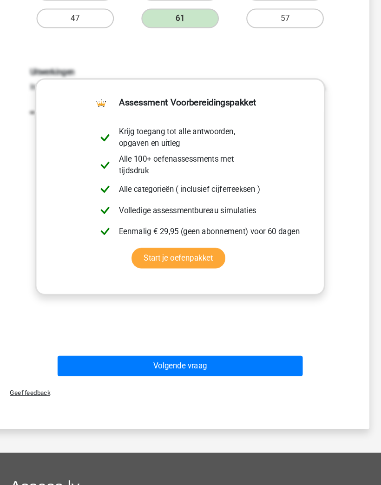
click at [267, 341] on button "Volgende vraag" at bounding box center [190, 347] width 233 height 20
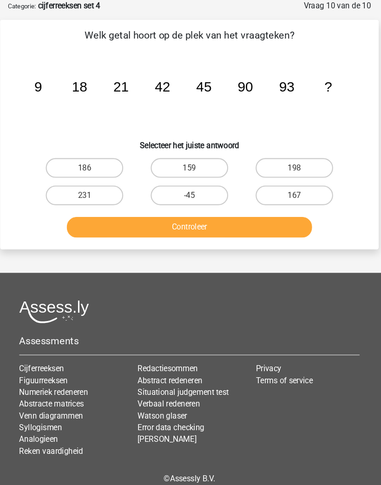
scroll to position [0, 0]
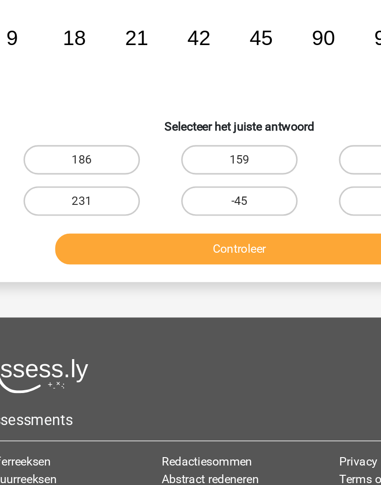
click at [54, 196] on label "186" at bounding box center [90, 205] width 73 height 19
click at [91, 205] on input "186" at bounding box center [94, 208] width 6 height 6
radio input "true"
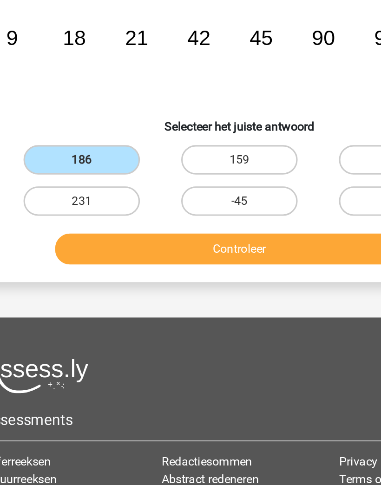
click at [207, 252] on button "Controleer" at bounding box center [190, 262] width 233 height 20
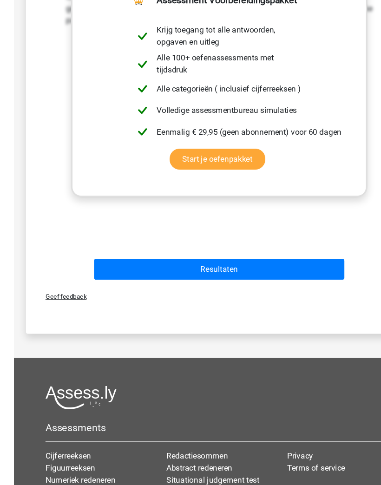
scroll to position [317, 0]
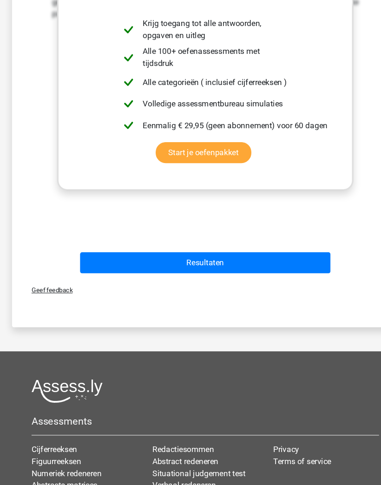
click at [289, 239] on button "Resultaten" at bounding box center [190, 244] width 233 height 20
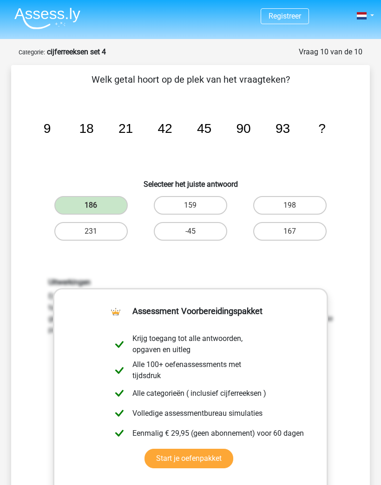
scroll to position [319, 0]
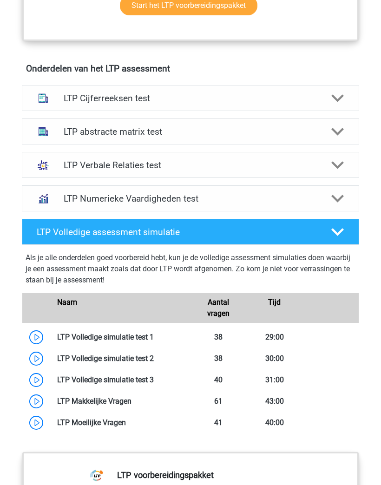
scroll to position [551, 0]
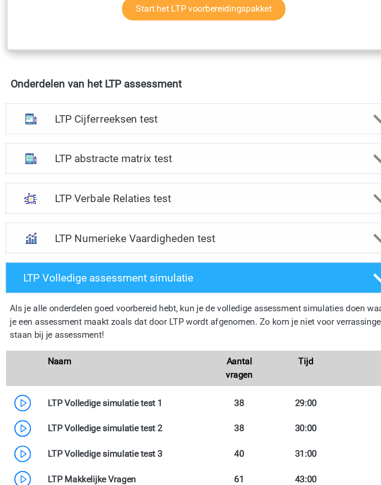
click at [64, 143] on h4 "LTP abstracte matrix test" at bounding box center [191, 148] width 254 height 11
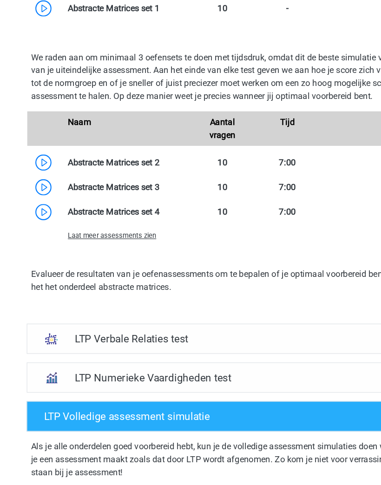
scroll to position [957, 0]
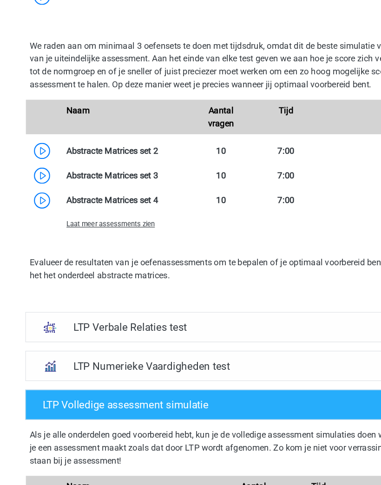
click at [82, 222] on span "Laat meer assessments zien" at bounding box center [95, 225] width 76 height 7
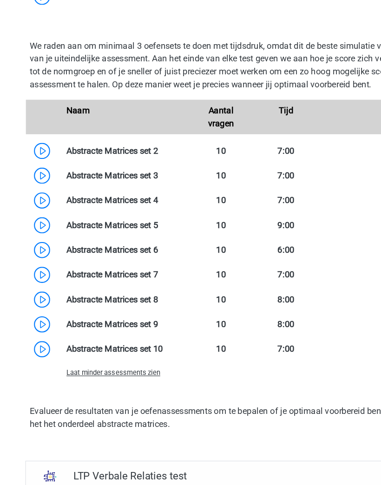
click at [136, 158] on link at bounding box center [136, 162] width 0 height 9
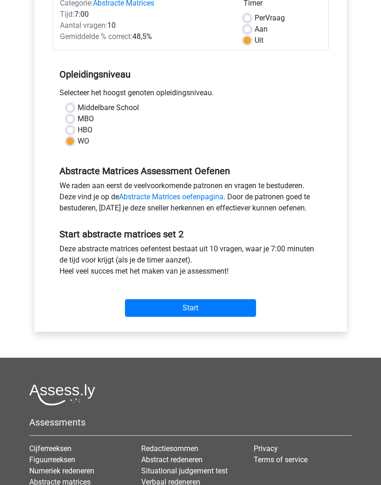
scroll to position [131, 0]
click at [249, 302] on input "Start" at bounding box center [190, 308] width 131 height 18
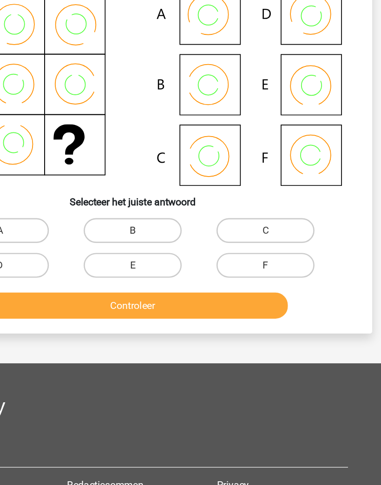
click at [54, 281] on label "D" at bounding box center [90, 290] width 73 height 19
click at [91, 290] on input "D" at bounding box center [94, 293] width 6 height 6
radio input "true"
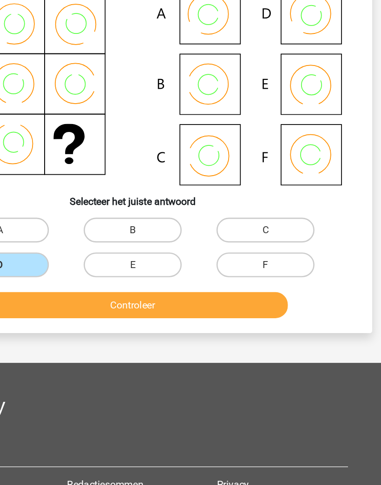
click at [201, 310] on button "Controleer" at bounding box center [190, 320] width 233 height 20
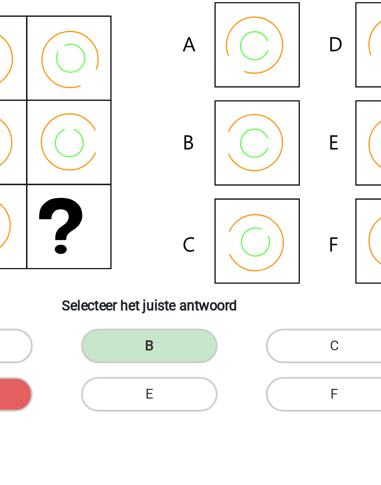
scroll to position [92, 0]
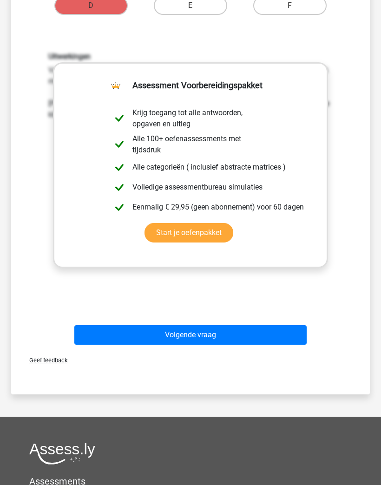
click at [283, 333] on button "Volgende vraag" at bounding box center [190, 336] width 233 height 20
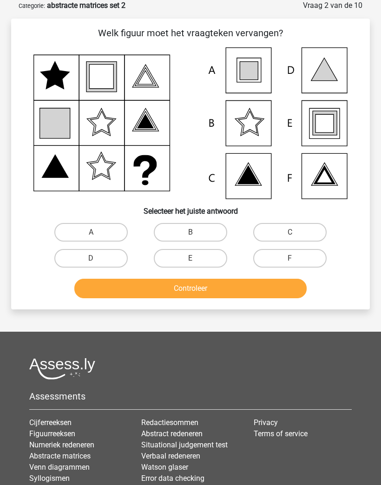
scroll to position [53, 0]
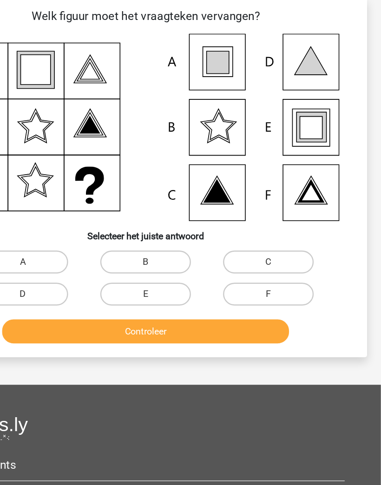
click at [54, 216] on label "A" at bounding box center [90, 225] width 73 height 19
click at [91, 225] on input "A" at bounding box center [94, 228] width 6 height 6
radio input "true"
click at [213, 272] on button "Controleer" at bounding box center [190, 282] width 233 height 20
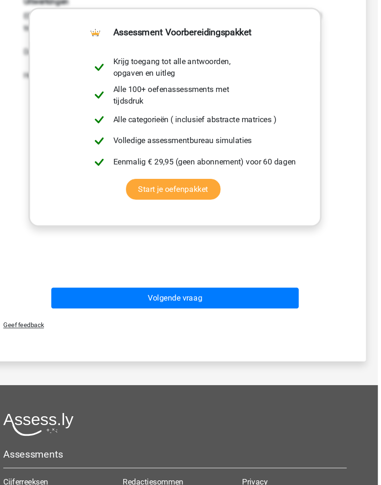
scroll to position [359, 0]
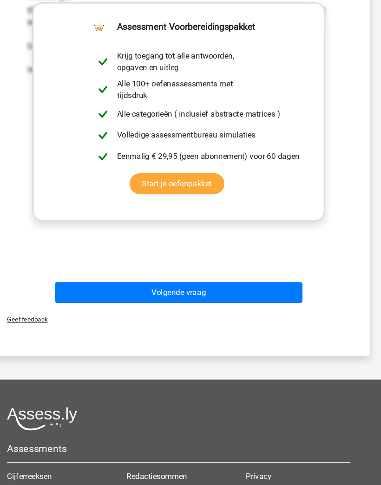
click at [253, 271] on button "Volgende vraag" at bounding box center [190, 275] width 233 height 20
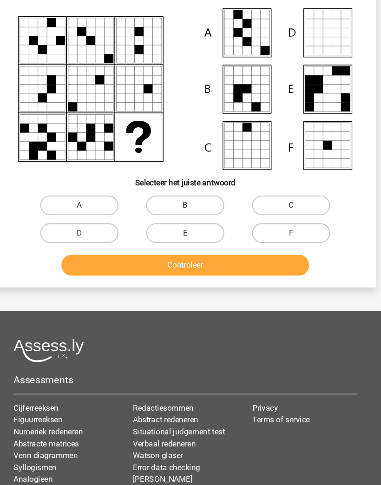
scroll to position [46, 0]
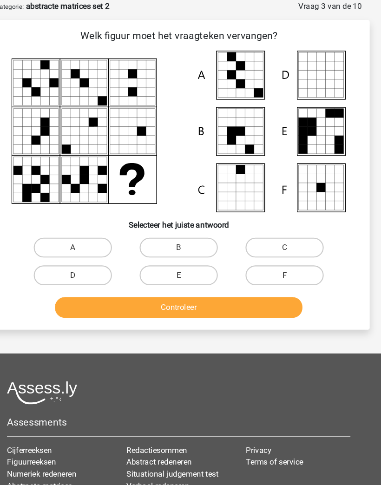
click at [61, 229] on label "A" at bounding box center [90, 232] width 73 height 19
click at [91, 232] on input "A" at bounding box center [94, 235] width 6 height 6
radio input "true"
click at [268, 291] on button "Controleer" at bounding box center [190, 289] width 233 height 20
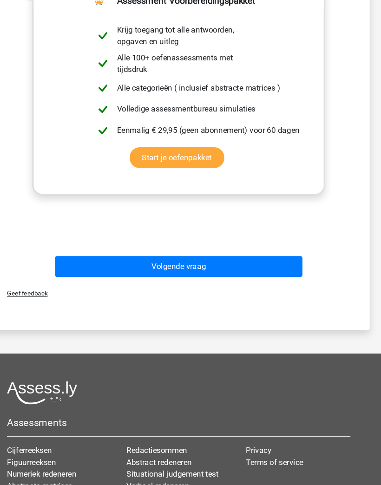
click at [269, 255] on button "Volgende vraag" at bounding box center [190, 251] width 233 height 20
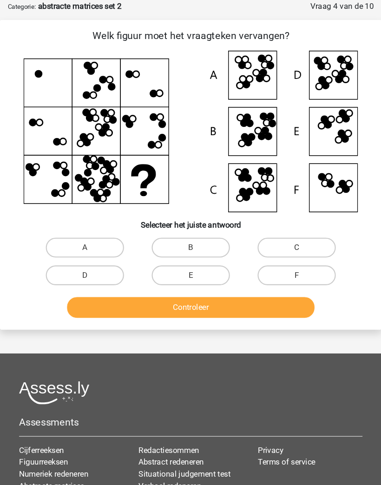
click at [83, 256] on label "D" at bounding box center [90, 258] width 73 height 19
click at [91, 258] on input "D" at bounding box center [94, 261] width 6 height 6
radio input "true"
click at [269, 287] on button "Controleer" at bounding box center [190, 289] width 233 height 20
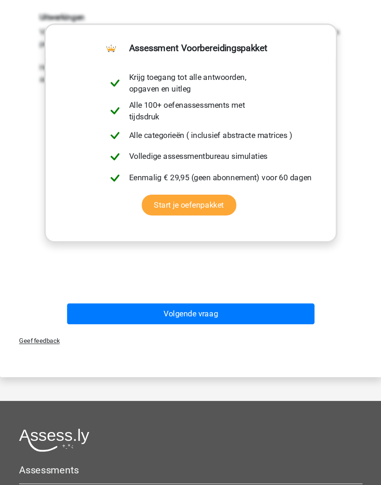
scroll to position [380, 0]
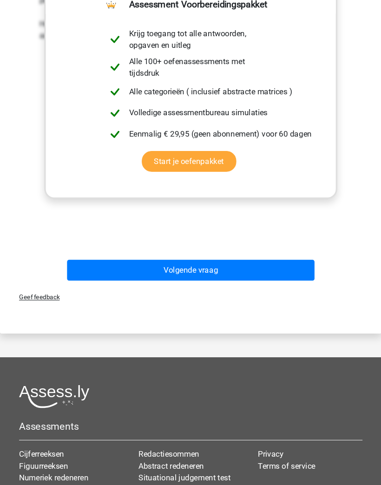
click at [277, 251] on button "Volgende vraag" at bounding box center [190, 254] width 233 height 20
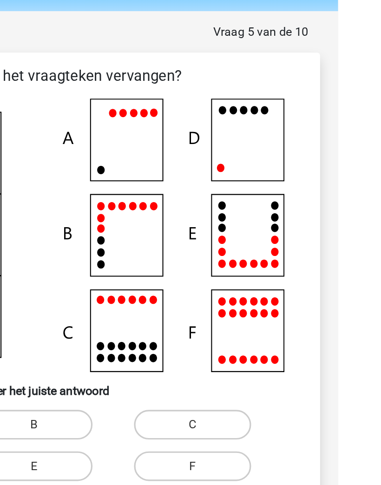
scroll to position [0, 0]
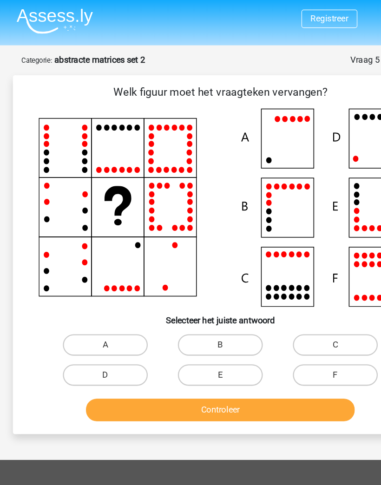
click at [79, 308] on label "A" at bounding box center [90, 298] width 73 height 19
click at [91, 304] on input "A" at bounding box center [94, 301] width 6 height 6
radio input "true"
click at [85, 318] on label "D" at bounding box center [90, 324] width 73 height 19
click at [91, 324] on input "D" at bounding box center [94, 327] width 6 height 6
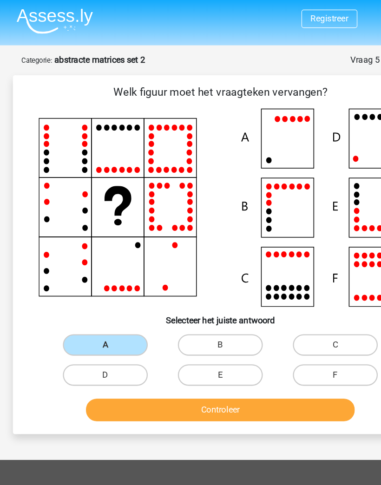
radio input "true"
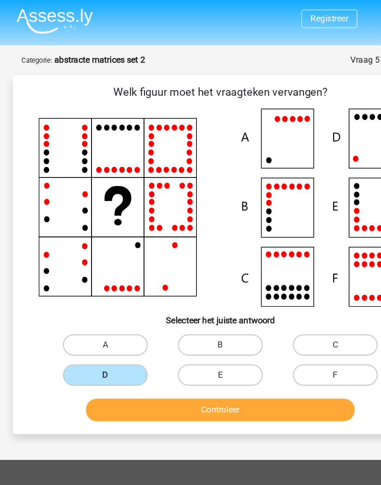
click at [103, 333] on label "D" at bounding box center [90, 324] width 73 height 19
click at [97, 330] on input "D" at bounding box center [94, 327] width 6 height 6
click at [108, 351] on button "Controleer" at bounding box center [190, 355] width 233 height 20
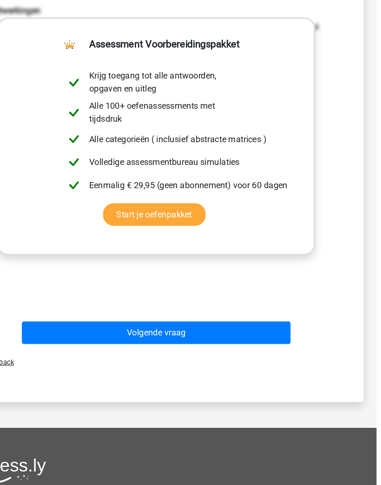
scroll to position [348, 0]
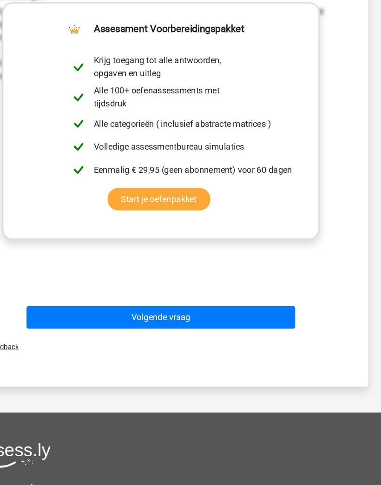
click at [92, 296] on button "Volgende vraag" at bounding box center [190, 306] width 233 height 20
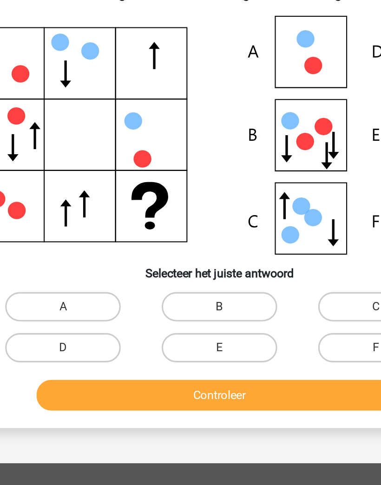
scroll to position [0, 0]
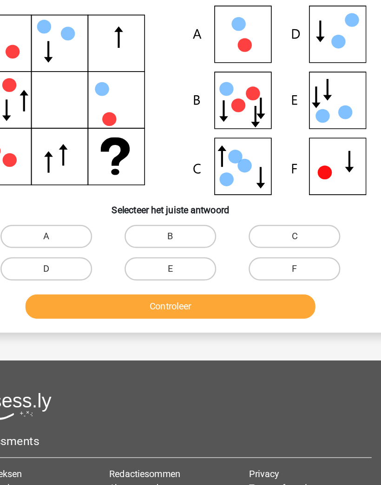
click at [54, 269] on label "A" at bounding box center [90, 278] width 73 height 19
click at [91, 279] on input "A" at bounding box center [94, 282] width 6 height 6
radio input "true"
click at [226, 325] on button "Controleer" at bounding box center [190, 335] width 233 height 20
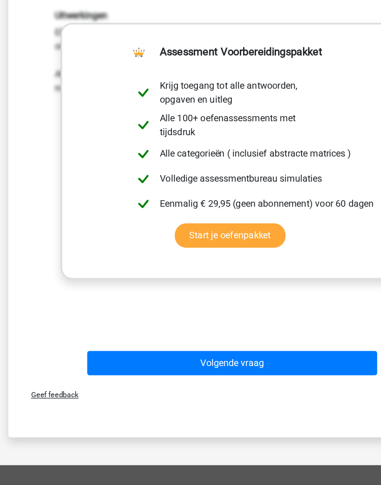
scroll to position [293, 0]
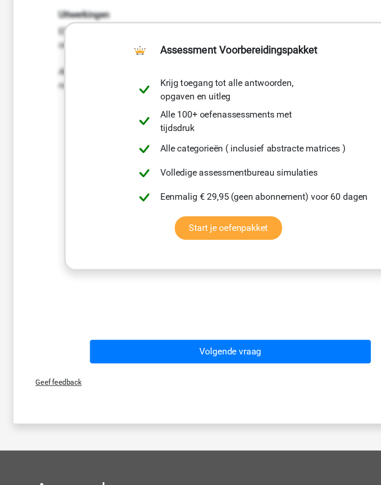
click at [263, 332] on button "Volgende vraag" at bounding box center [190, 342] width 233 height 20
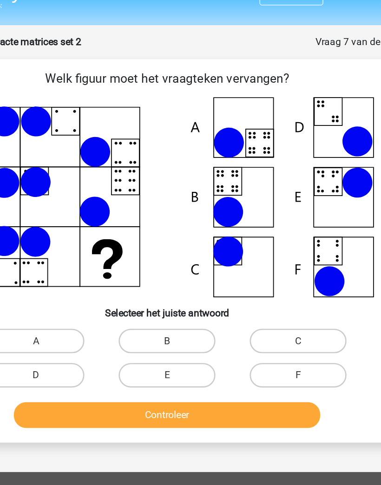
scroll to position [8, 0]
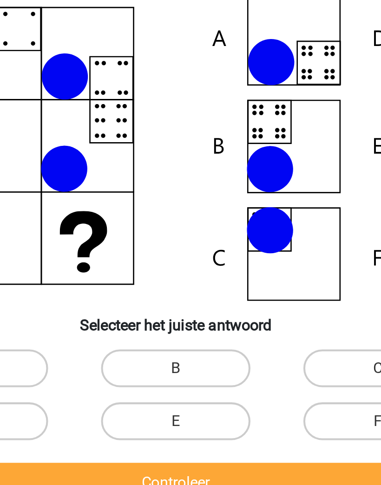
click at [154, 262] on label "B" at bounding box center [190, 271] width 73 height 19
click at [191, 271] on input "B" at bounding box center [194, 274] width 6 height 6
radio input "true"
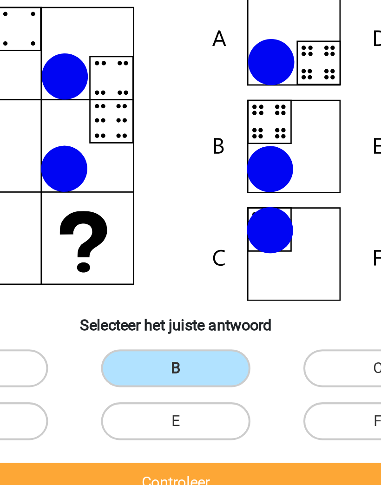
click at [155, 317] on button "Controleer" at bounding box center [190, 327] width 233 height 20
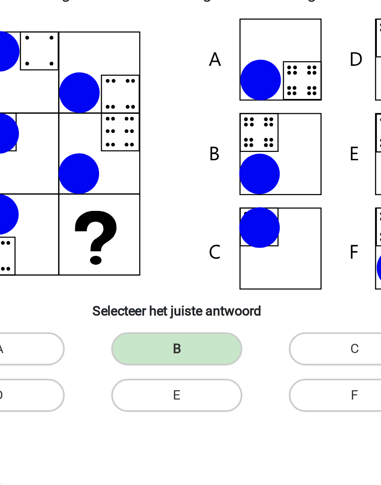
scroll to position [0, 0]
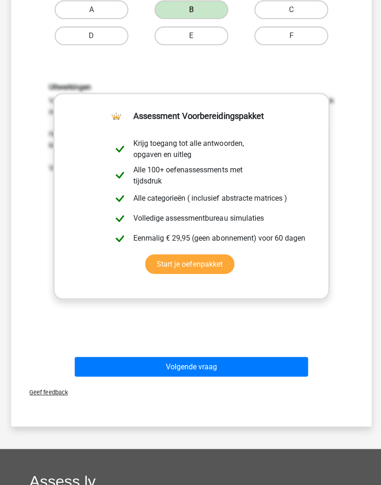
click at [285, 360] on button "Volgende vraag" at bounding box center [190, 365] width 233 height 20
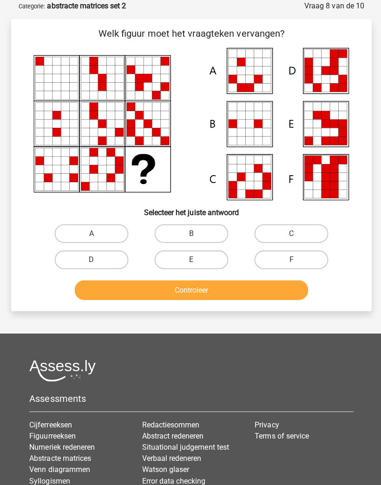
scroll to position [58, 0]
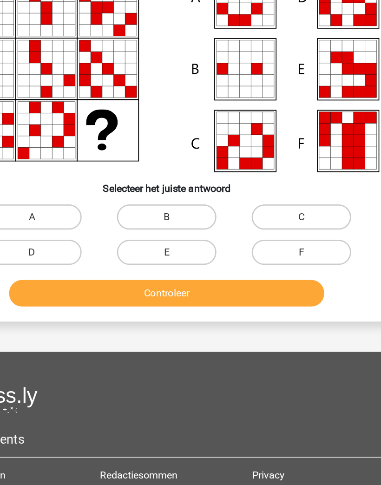
click at [154, 237] on label "E" at bounding box center [190, 246] width 73 height 19
click at [191, 247] on input "E" at bounding box center [194, 250] width 6 height 6
radio input "true"
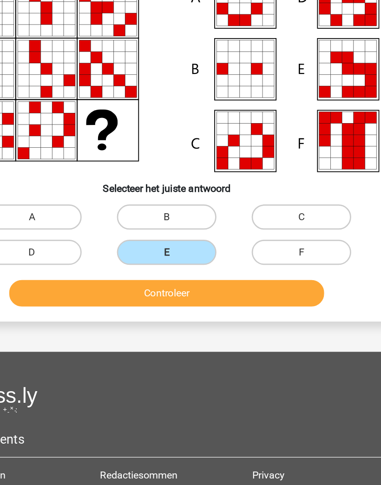
click at [216, 267] on button "Controleer" at bounding box center [190, 277] width 233 height 20
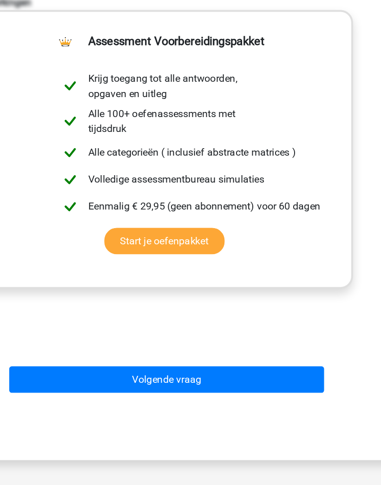
click at [211, 368] on button "Volgende vraag" at bounding box center [190, 378] width 233 height 20
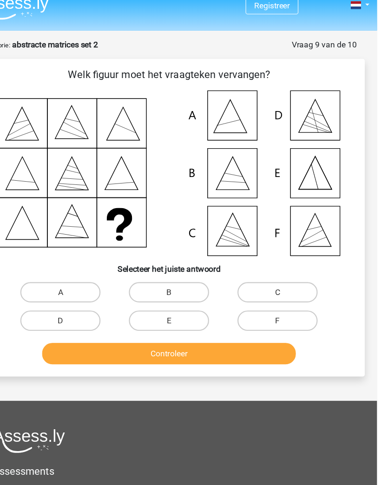
scroll to position [11, 0]
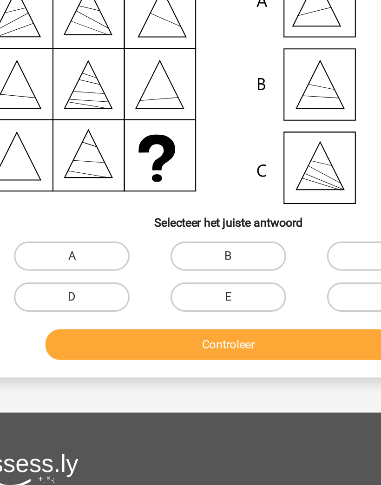
click at [54, 259] on label "A" at bounding box center [90, 268] width 73 height 19
click at [91, 268] on input "A" at bounding box center [94, 271] width 6 height 6
radio input "true"
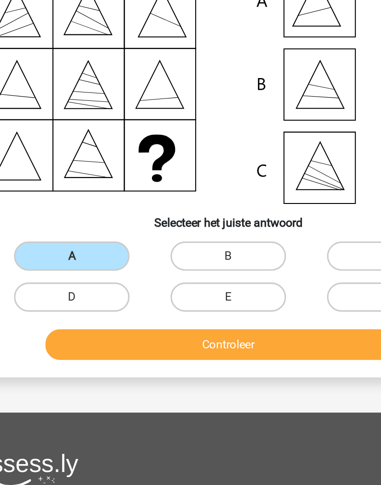
click at [197, 315] on button "Controleer" at bounding box center [190, 325] width 233 height 20
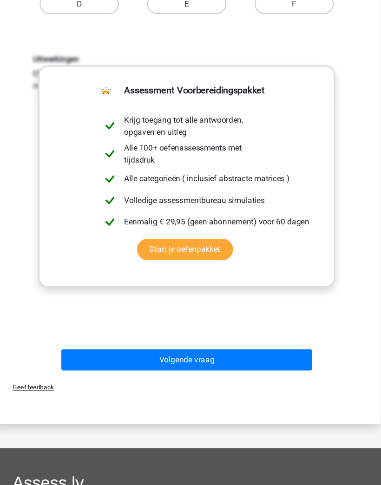
scroll to position [310, 0]
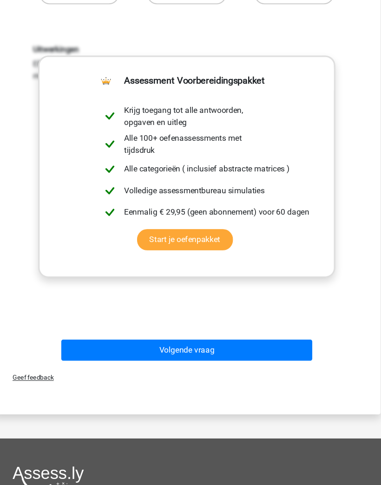
click at [259, 324] on button "Volgende vraag" at bounding box center [190, 324] width 233 height 20
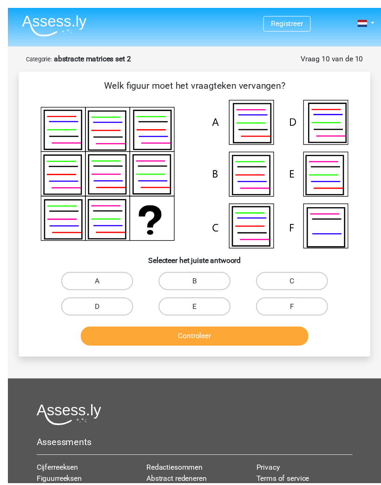
scroll to position [15, 0]
